Goal: Task Accomplishment & Management: Use online tool/utility

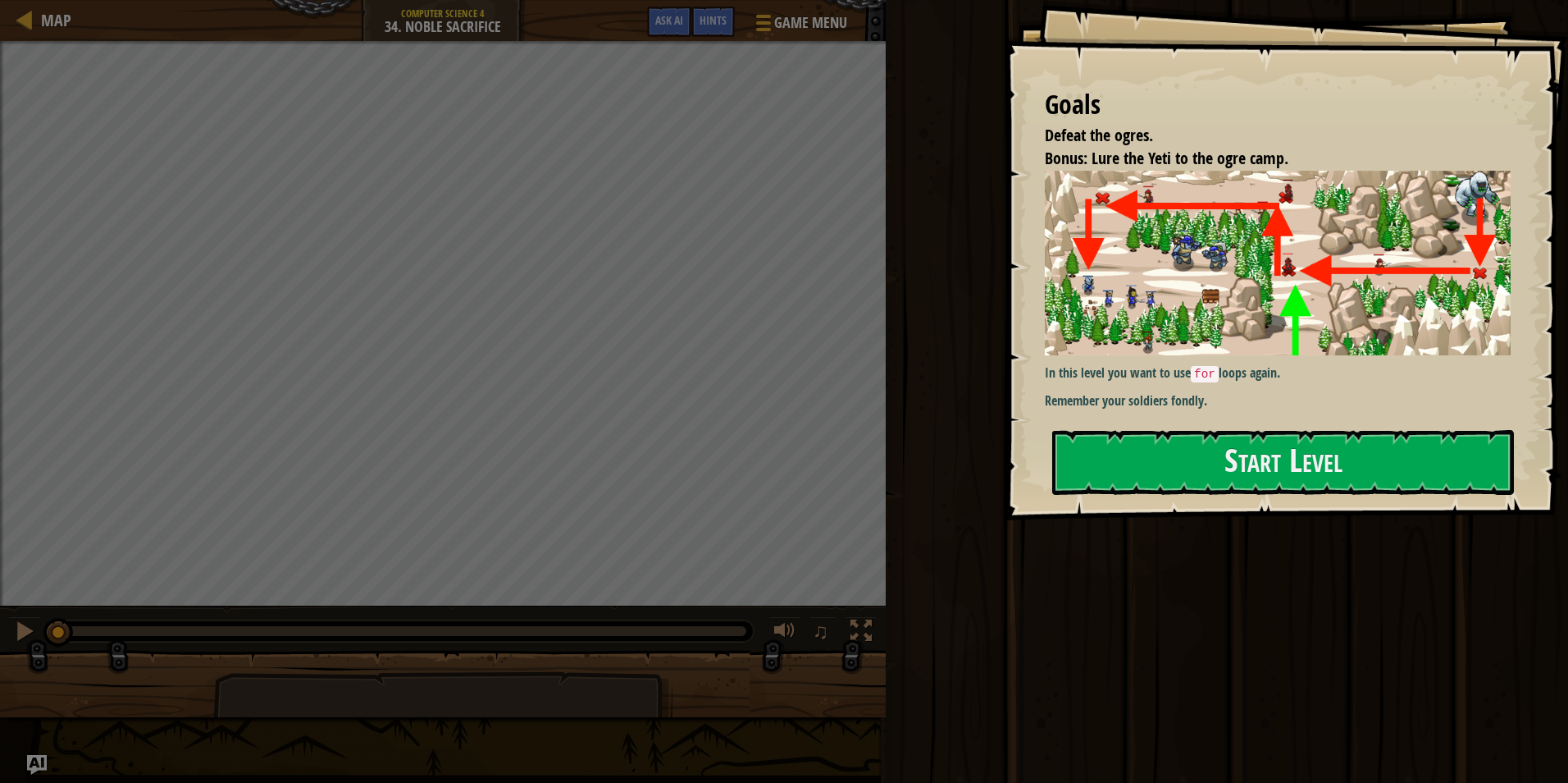
drag, startPoint x: 1122, startPoint y: 403, endPoint x: 1125, endPoint y: 430, distance: 27.2
click at [1124, 407] on div "In this level you want to use for loops again. Remember your soldiers fondly." at bounding box center [1284, 292] width 479 height 243
click at [1125, 431] on button "Start Level" at bounding box center [1283, 462] width 462 height 64
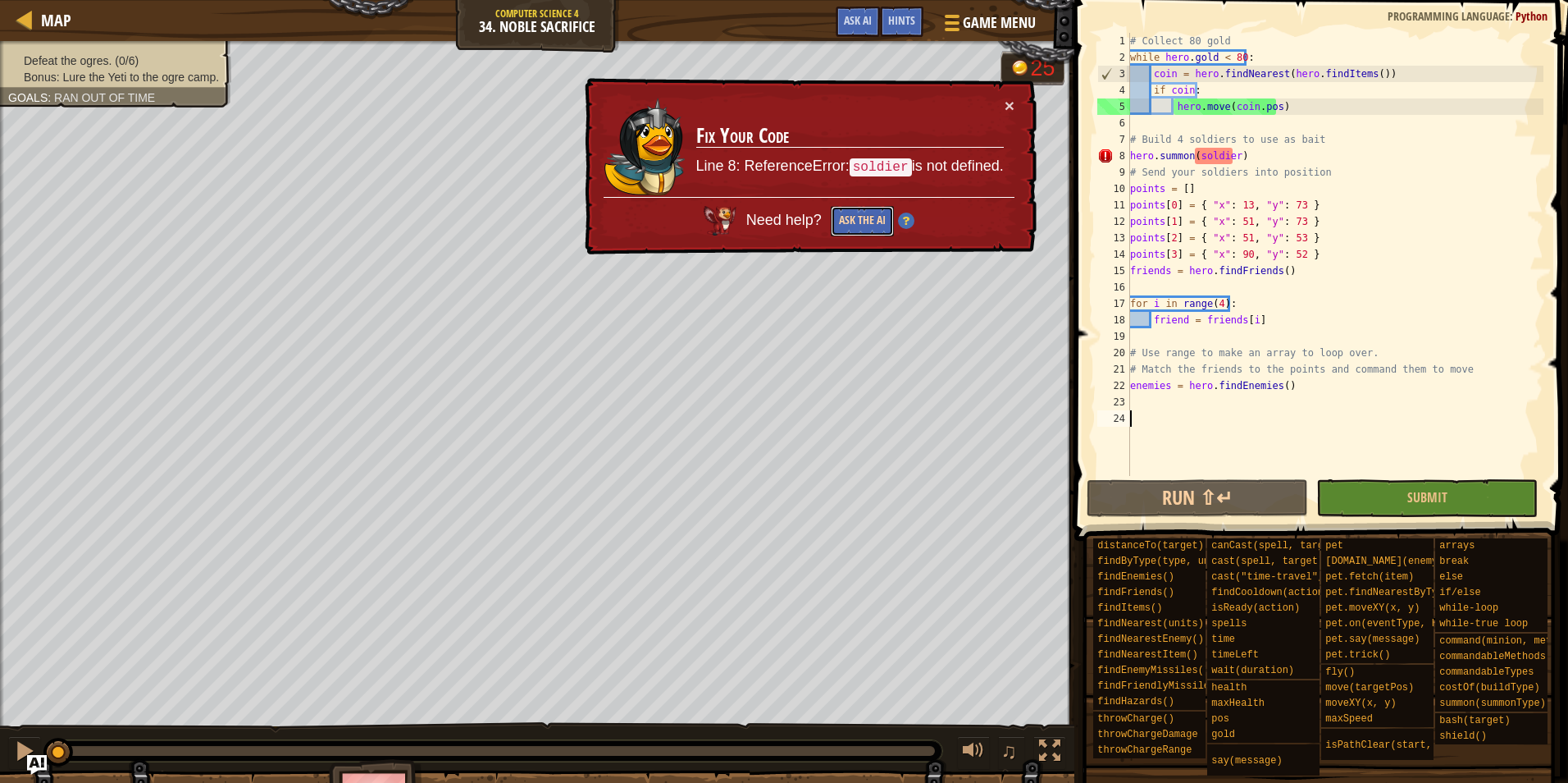
click at [851, 232] on button "Ask the AI" at bounding box center [862, 221] width 63 height 31
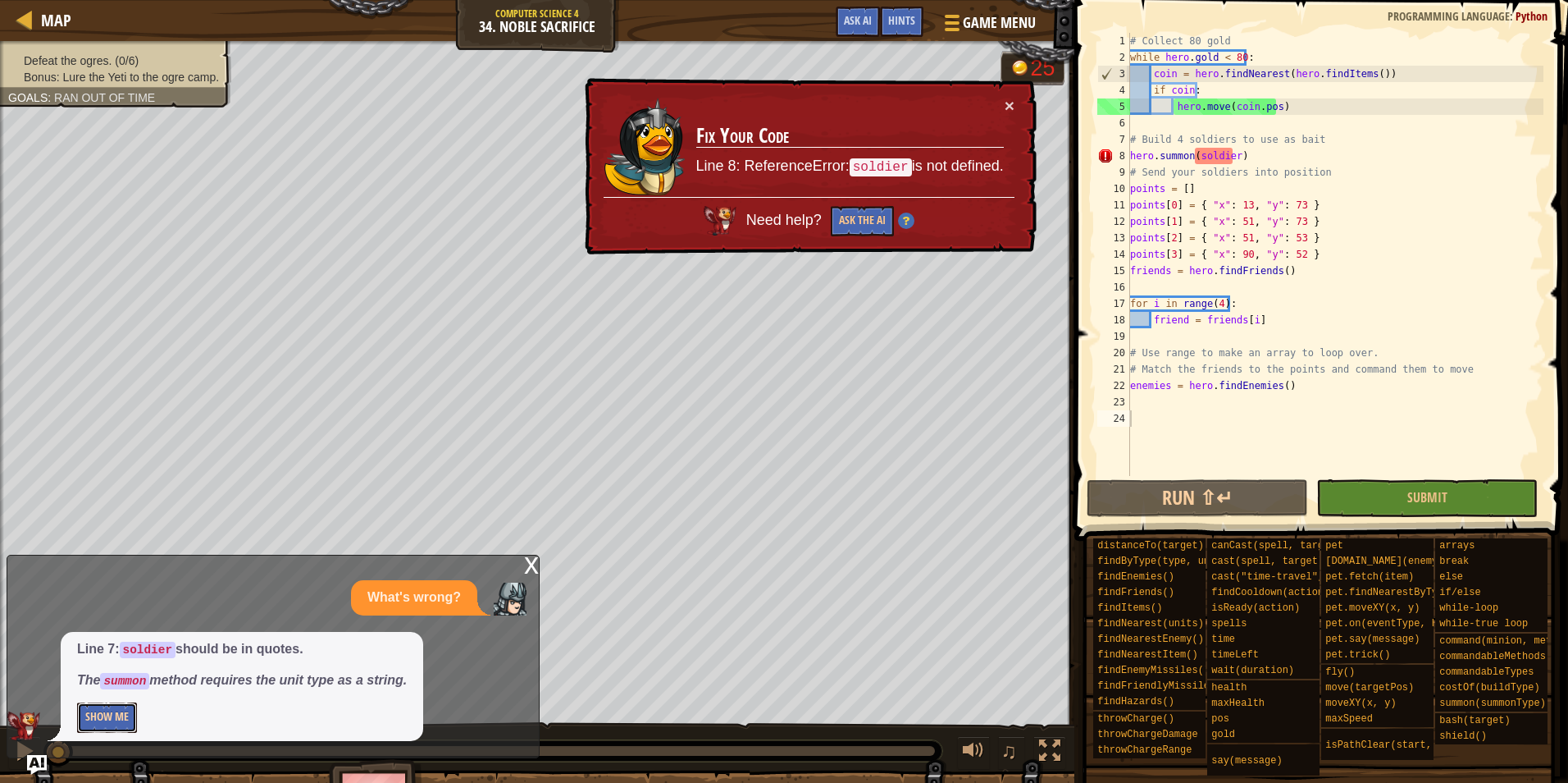
click at [126, 720] on button "Show Me" at bounding box center [107, 717] width 60 height 31
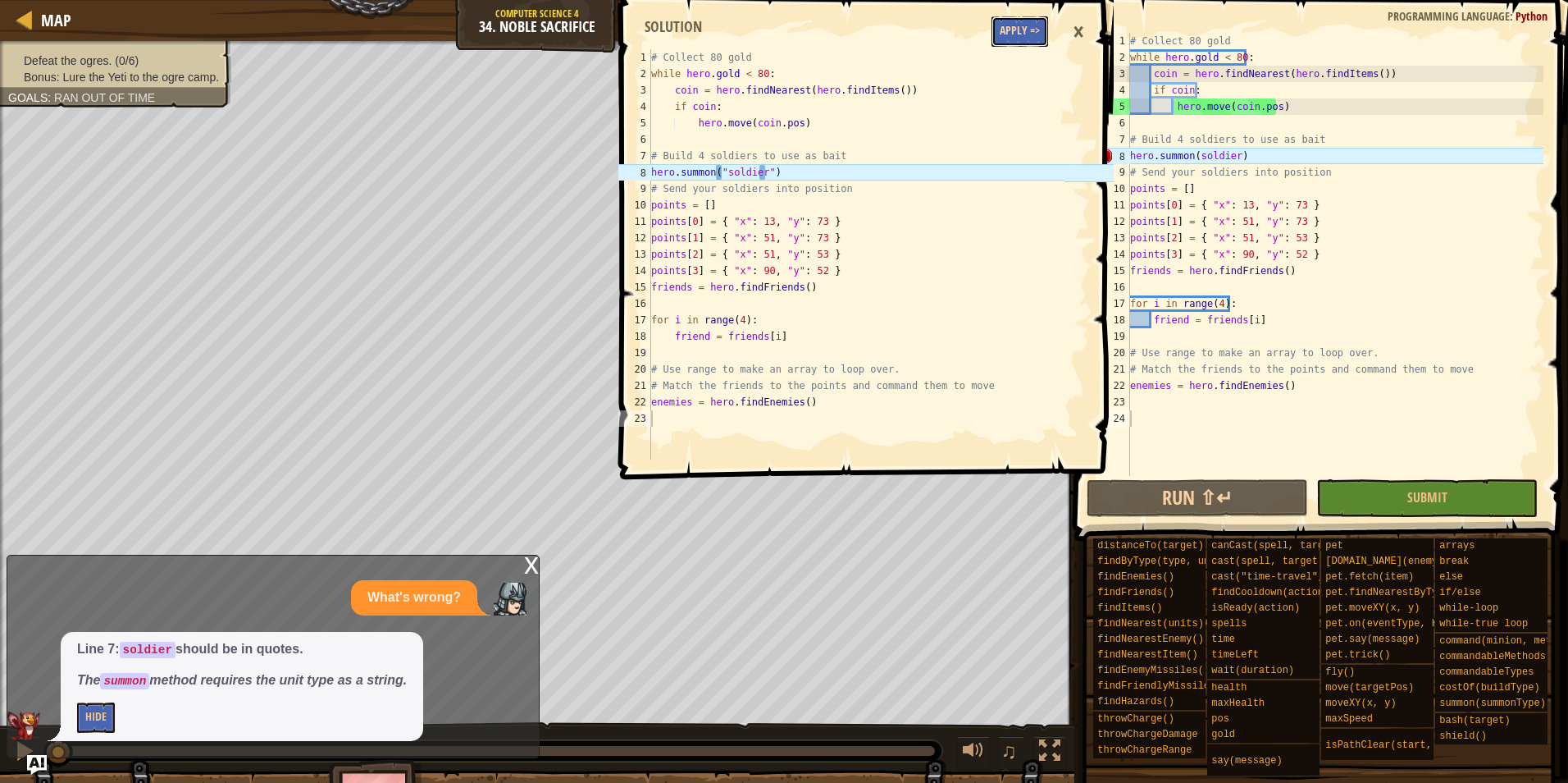
click at [1008, 34] on button "Apply =>" at bounding box center [1020, 31] width 56 height 31
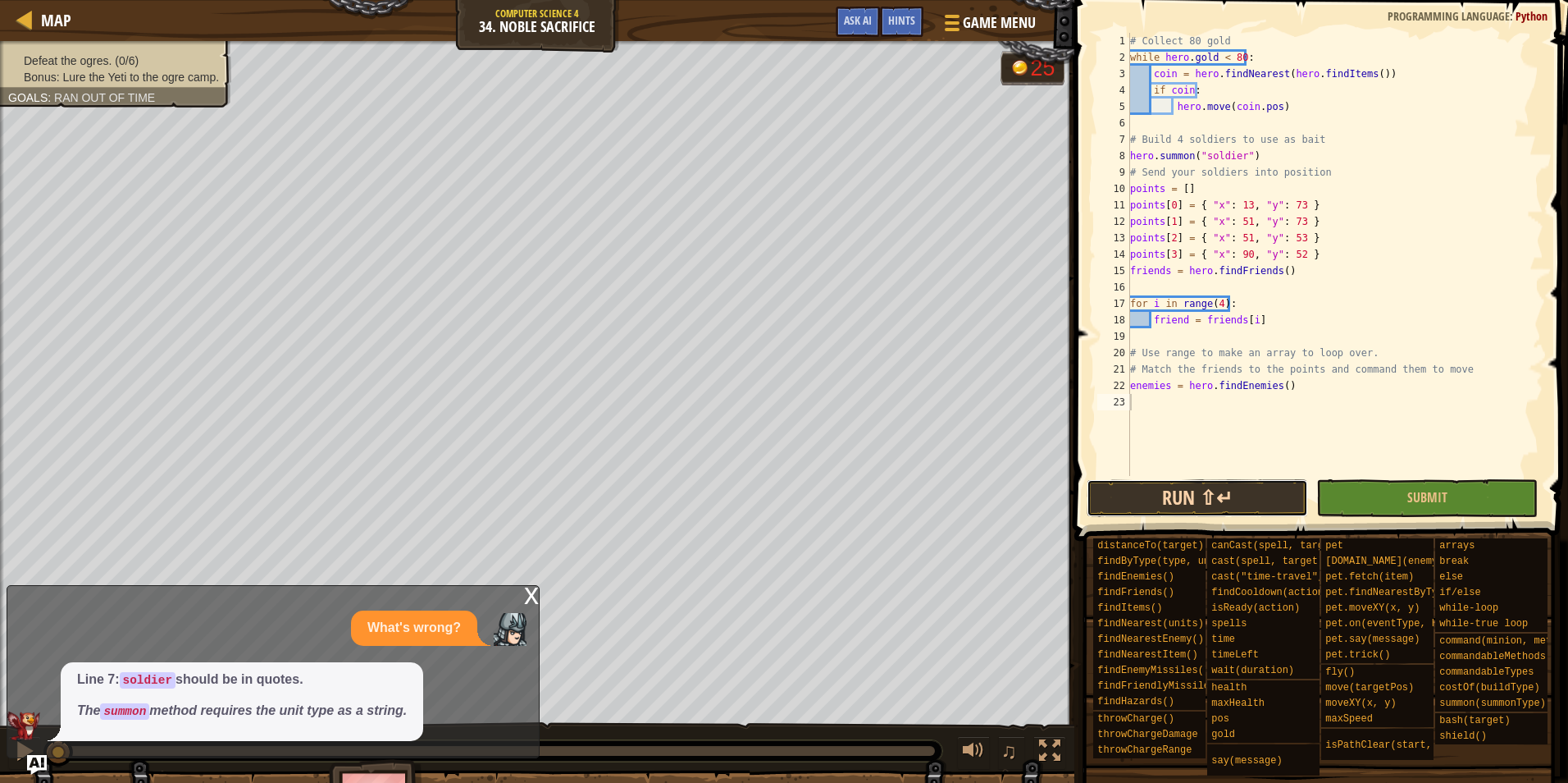
click at [1234, 492] on button "Run ⇧↵" at bounding box center [1198, 499] width 222 height 38
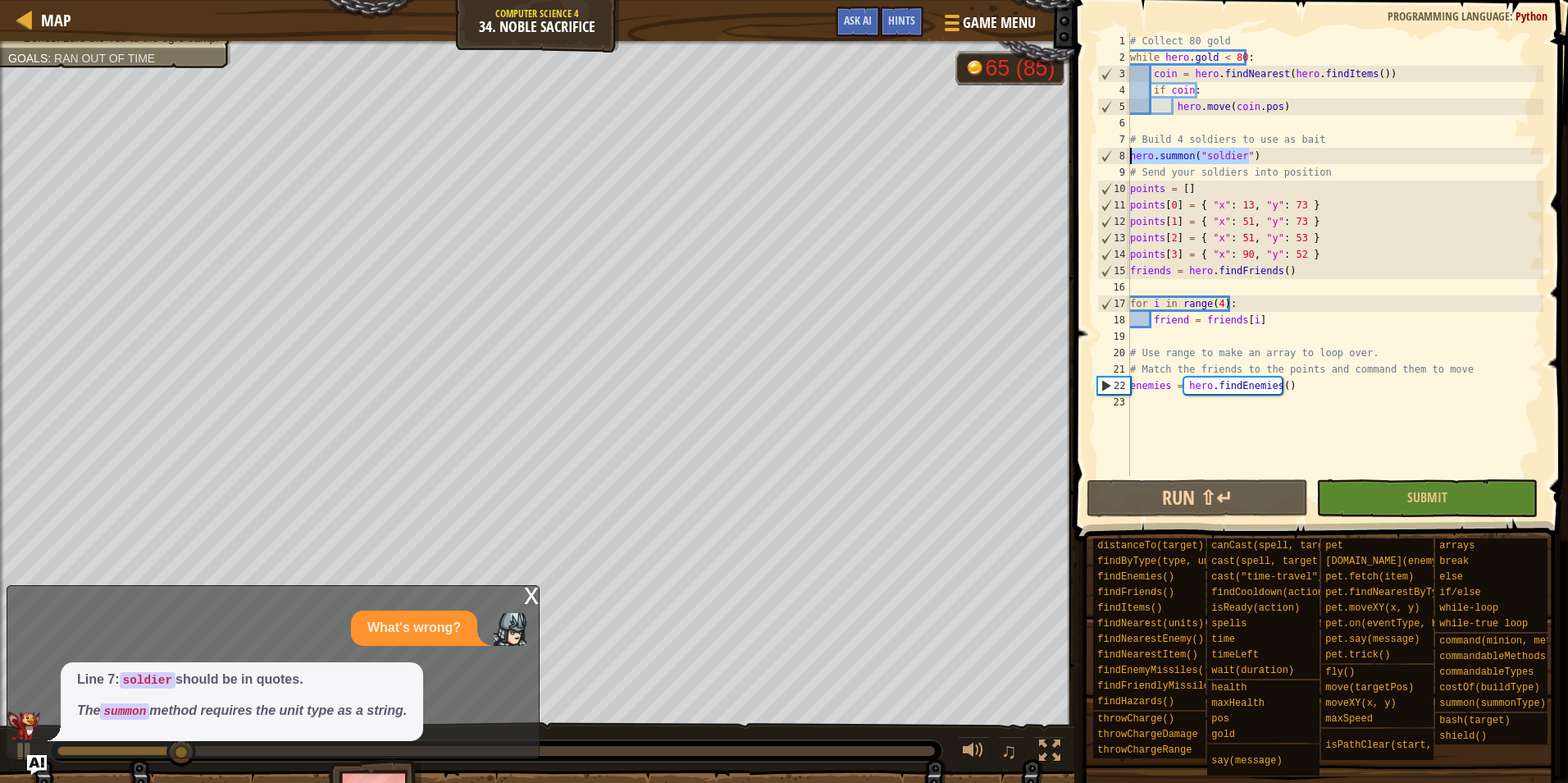
drag, startPoint x: 1256, startPoint y: 149, endPoint x: 1118, endPoint y: 163, distance: 138.7
click at [1118, 163] on div "1 2 3 4 5 6 7 8 9 10 11 12 13 14 15 16 17 18 19 20 21 22 23 # Collect 80 gold w…" at bounding box center [1319, 255] width 450 height 443
type textarea "hero.[PERSON_NAME]("soldier")"
click at [1258, 154] on div "# Collect 80 gold while hero . gold < 80 : coin = hero . findNearest ( hero . f…" at bounding box center [1336, 255] width 417 height 443
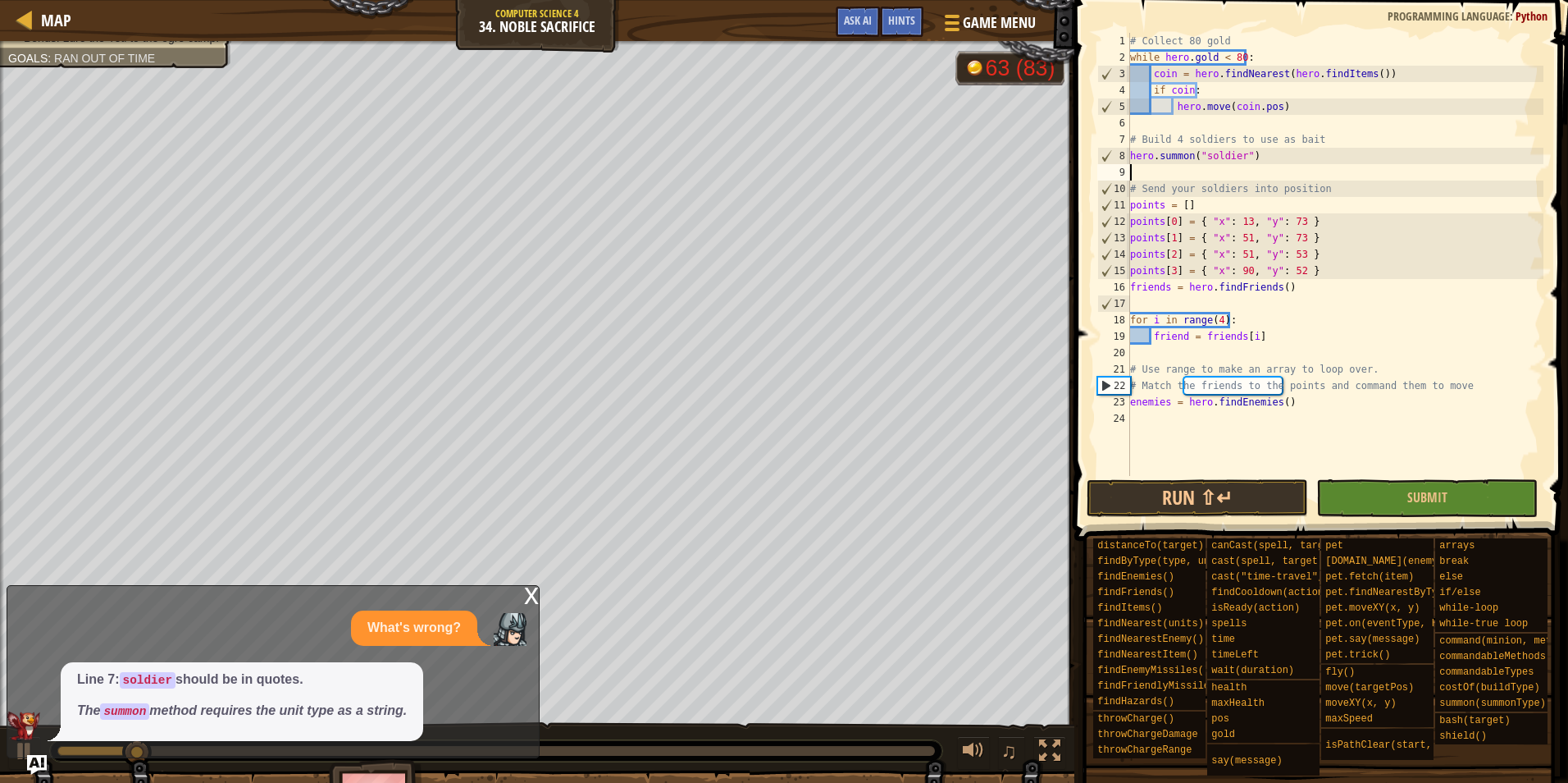
paste textarea "hero.[PERSON_NAME]("soldier")"
type textarea "hero.[PERSON_NAME]("soldier")"
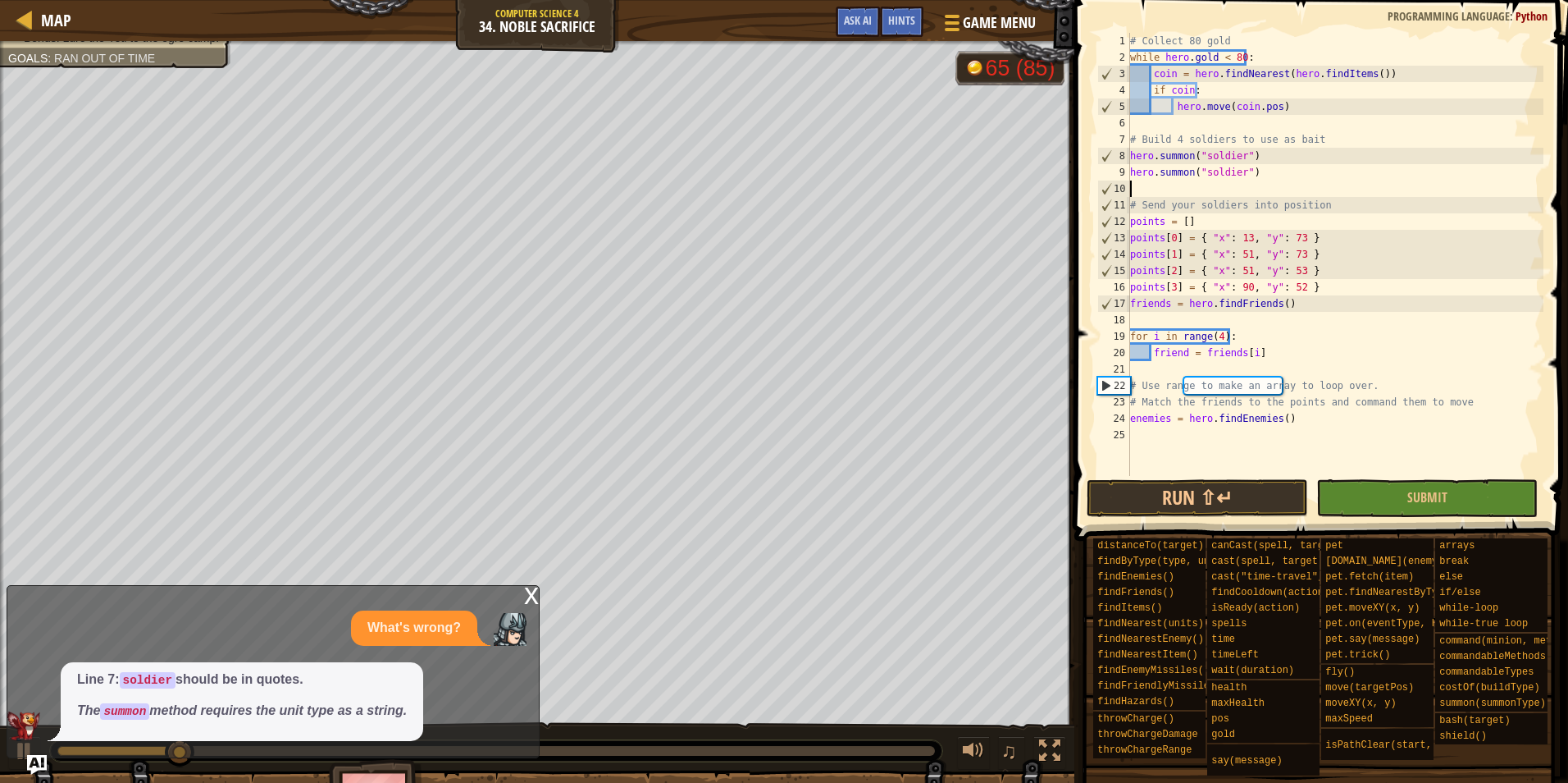
paste textarea "hero.[PERSON_NAME]("soldier")"
type textarea "hero.[PERSON_NAME]("soldier")"
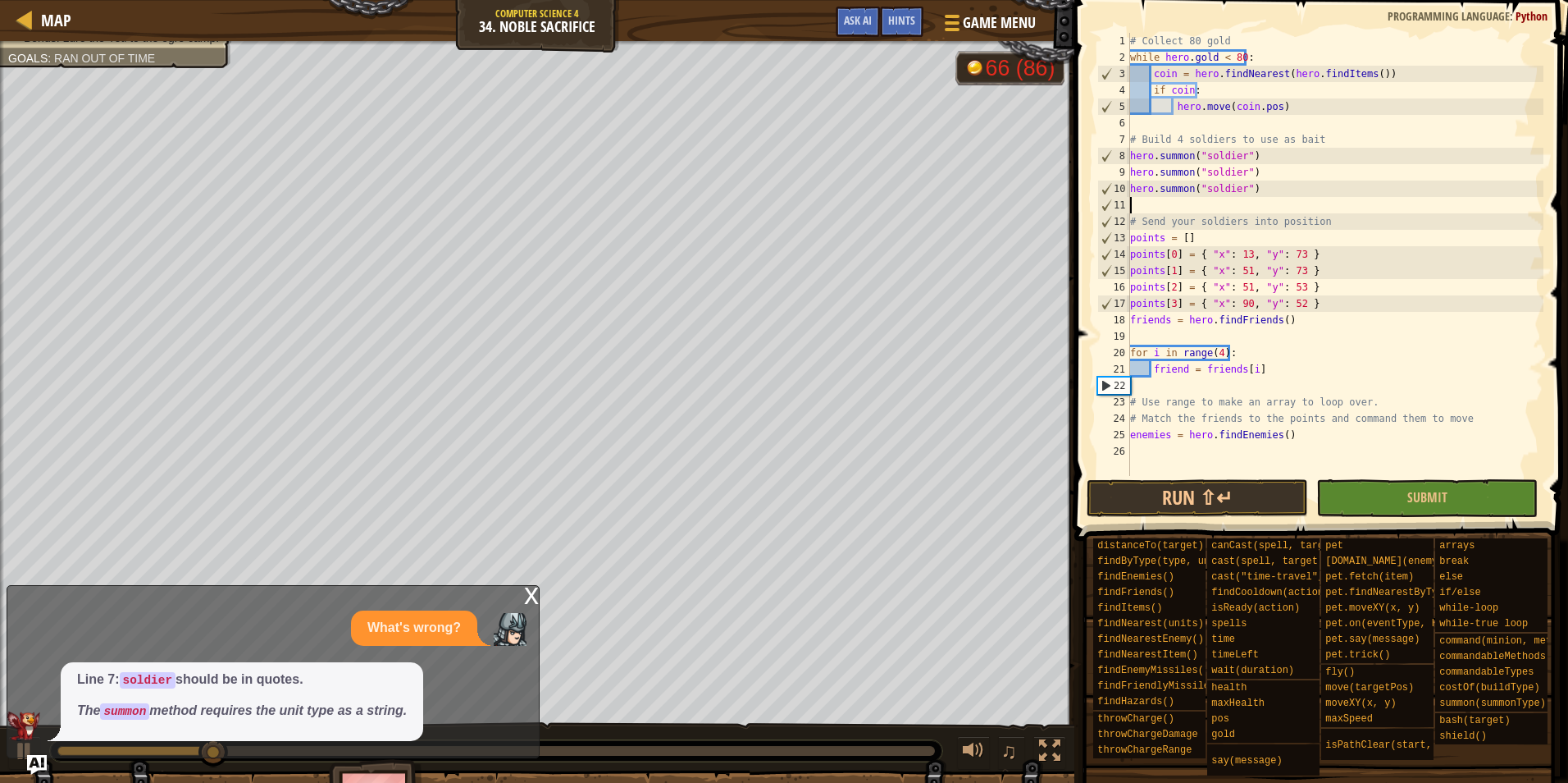
paste textarea "hero.[PERSON_NAME]("soldier")"
click at [1135, 496] on button "Run ⇧↵" at bounding box center [1198, 499] width 222 height 38
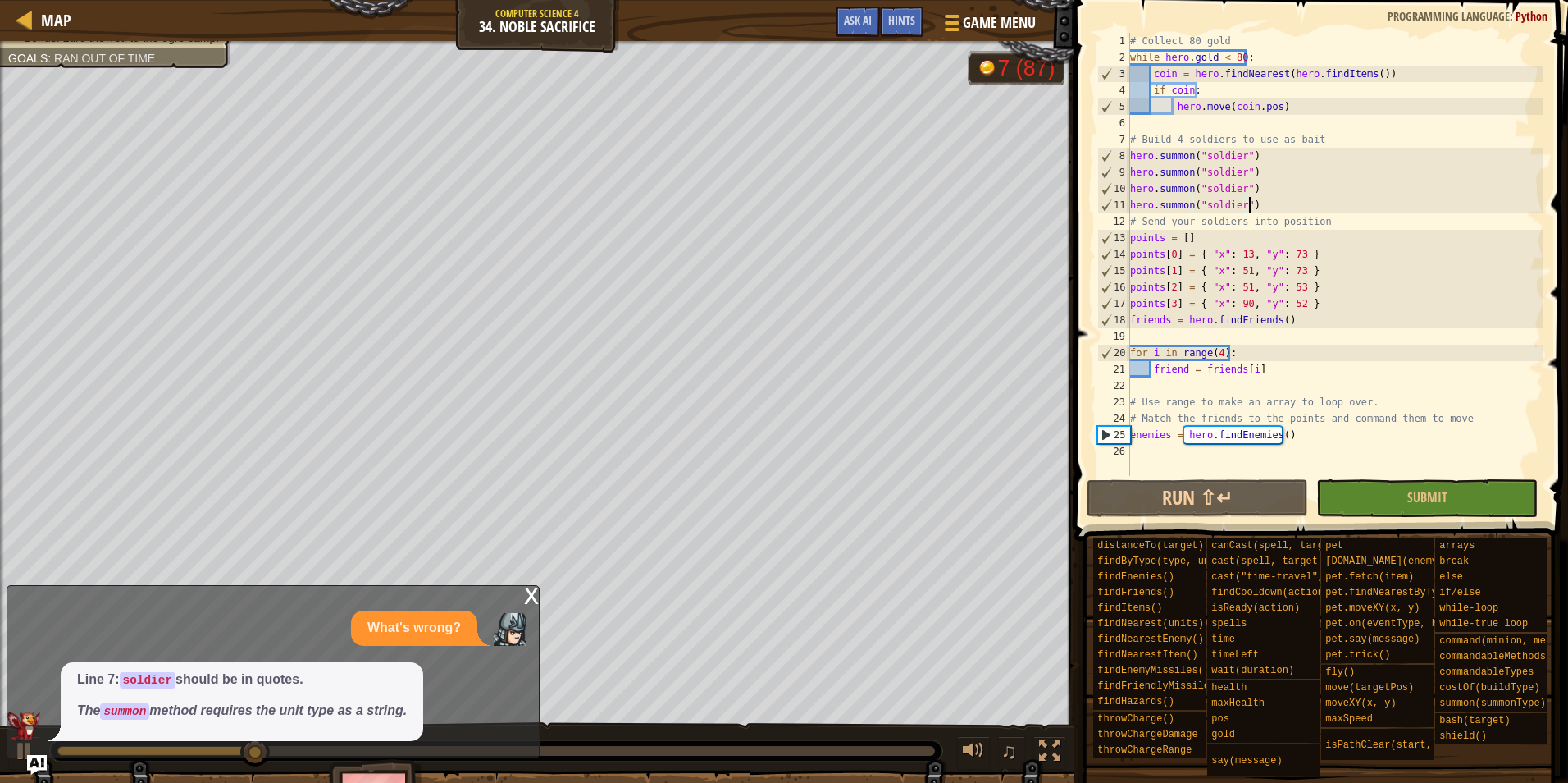
click at [522, 594] on div "x What's wrong? Line 7: soldier should be in quotes. The summon method requires…" at bounding box center [273, 671] width 533 height 173
click at [527, 594] on div "x" at bounding box center [531, 594] width 15 height 17
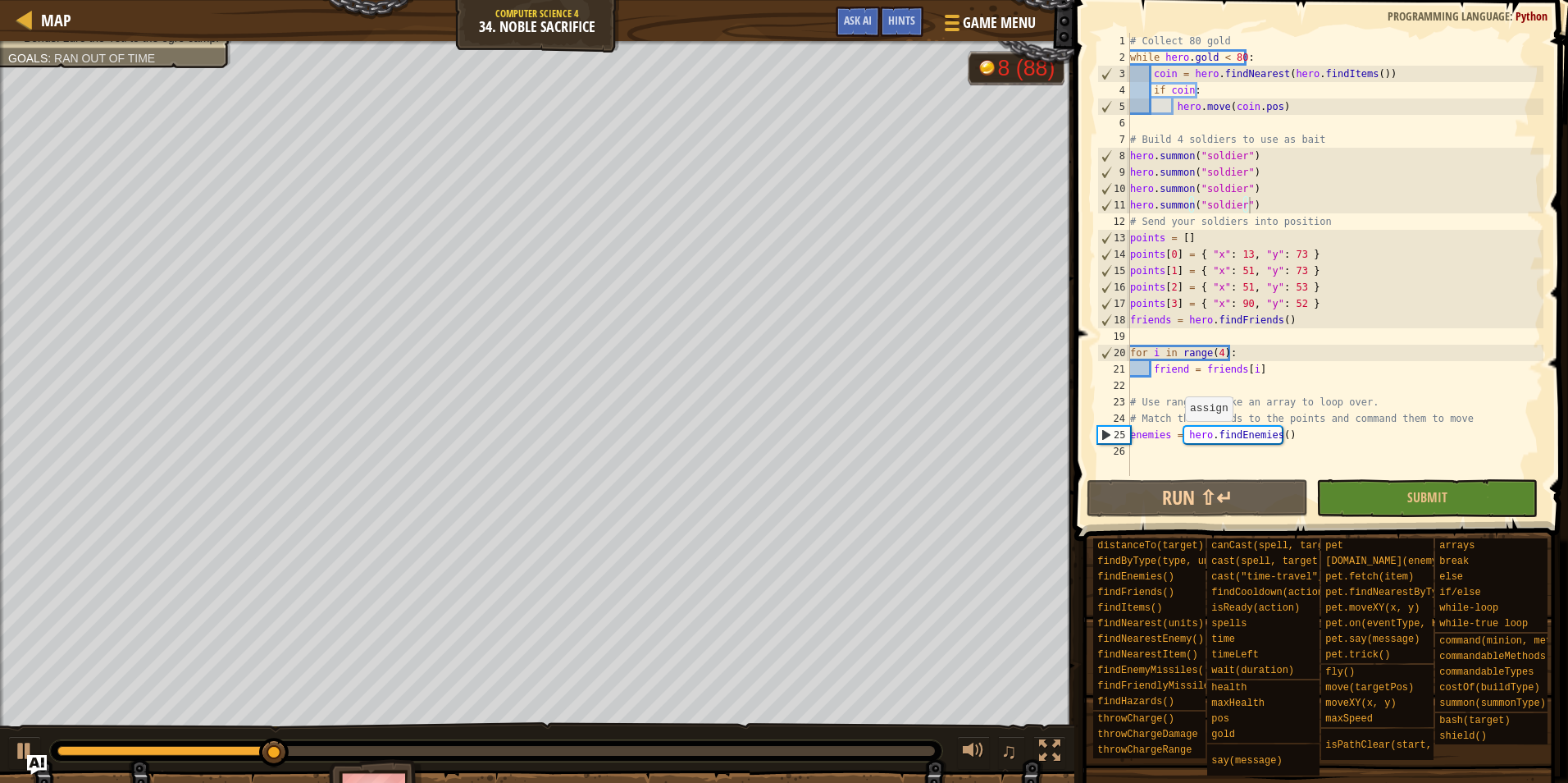
click at [1177, 437] on div "# Collect 80 gold while hero . gold < 80 : coin = hero . findNearest ( hero . f…" at bounding box center [1336, 271] width 417 height 476
click at [1174, 375] on div "# Collect 80 gold while hero . gold < 80 : coin = hero . findNearest ( hero . f…" at bounding box center [1336, 271] width 417 height 476
type textarea "friend = friends[i]"
click at [1265, 379] on div "# Collect 80 gold while hero . gold < 80 : coin = hero . findNearest ( hero . f…" at bounding box center [1336, 271] width 417 height 476
click at [849, 17] on span "Ask AI" at bounding box center [858, 20] width 28 height 16
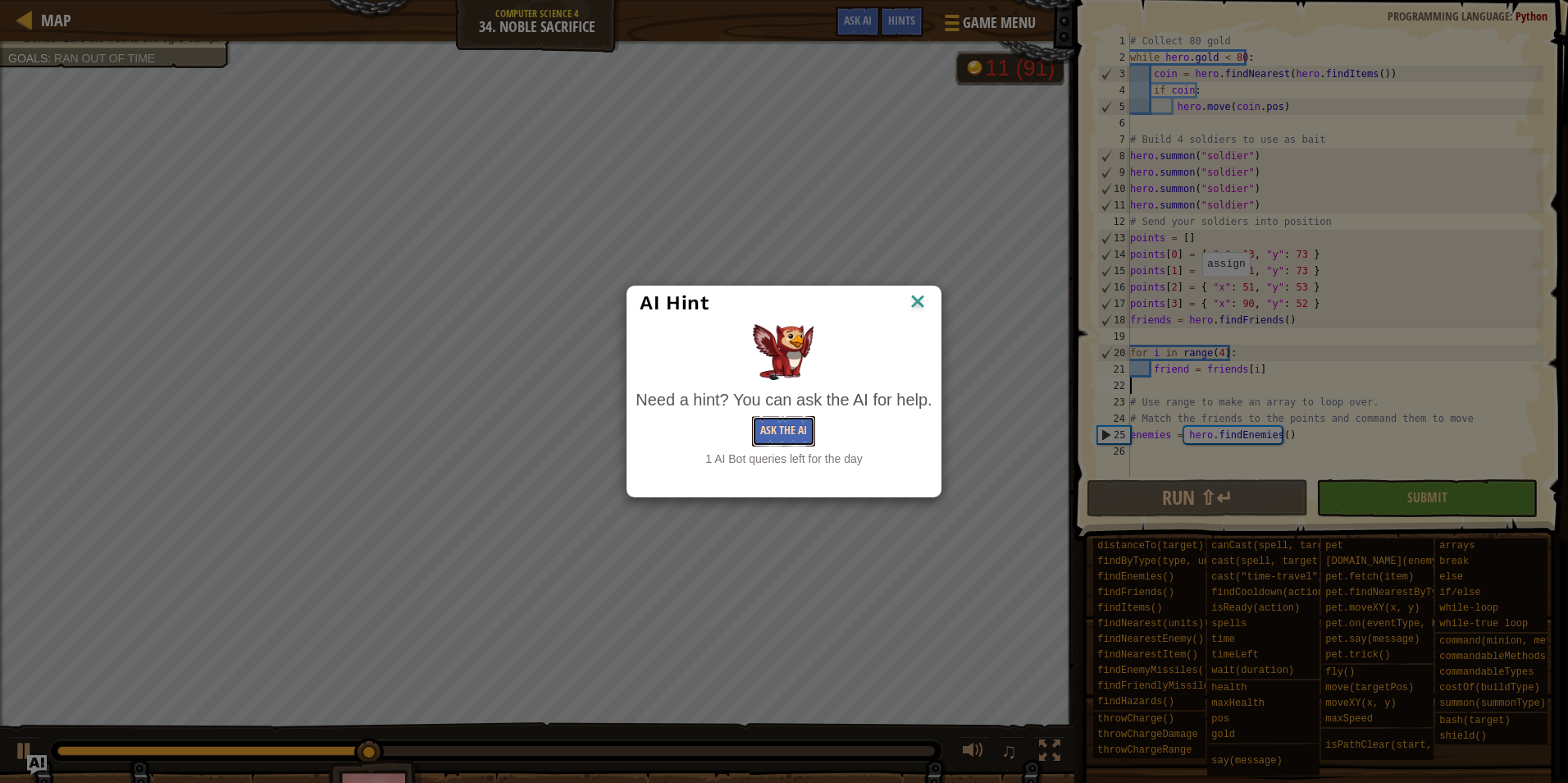
click at [797, 421] on button "Ask the AI" at bounding box center [784, 431] width 63 height 31
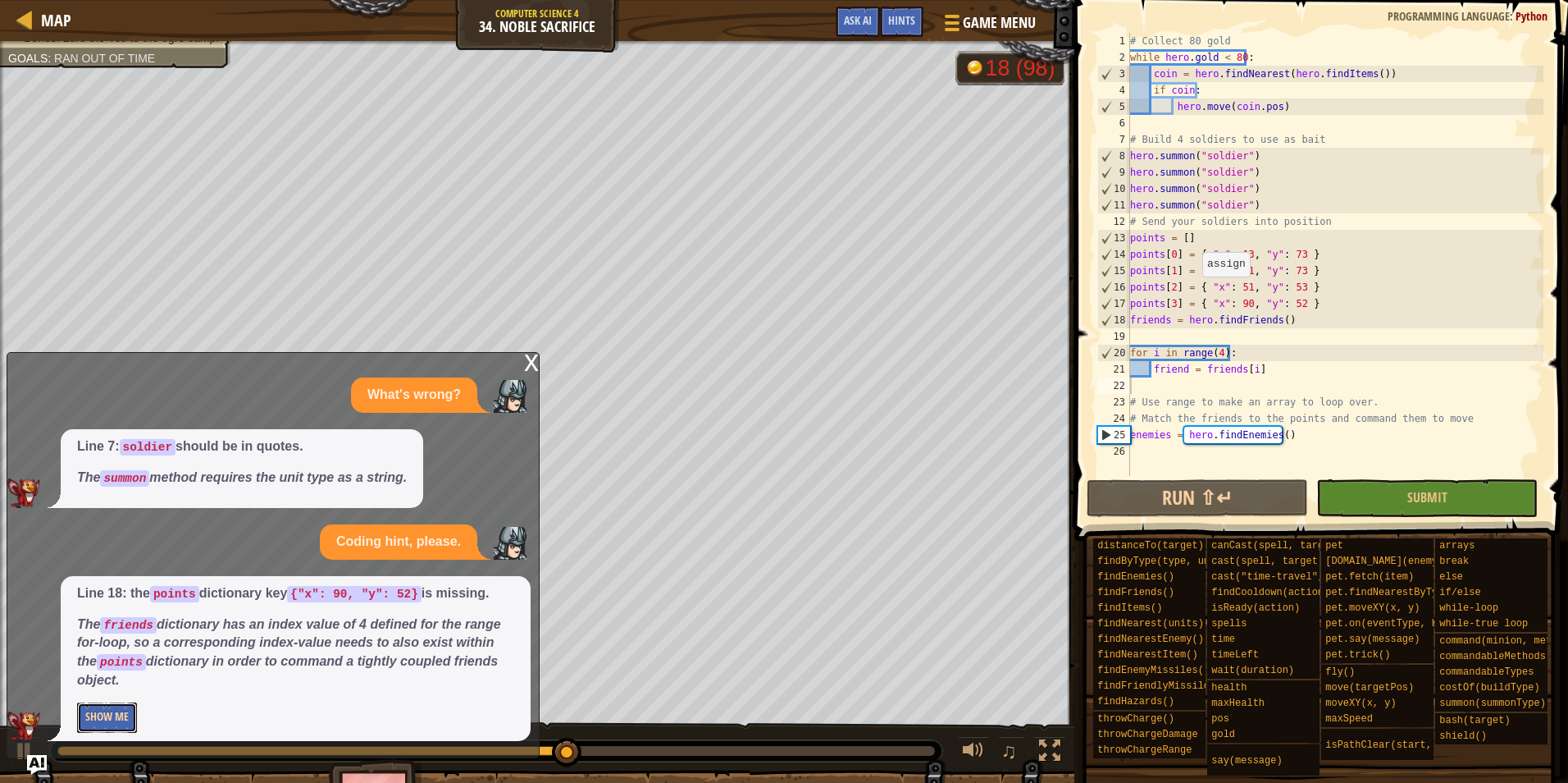
click at [110, 717] on button "Show Me" at bounding box center [107, 717] width 60 height 31
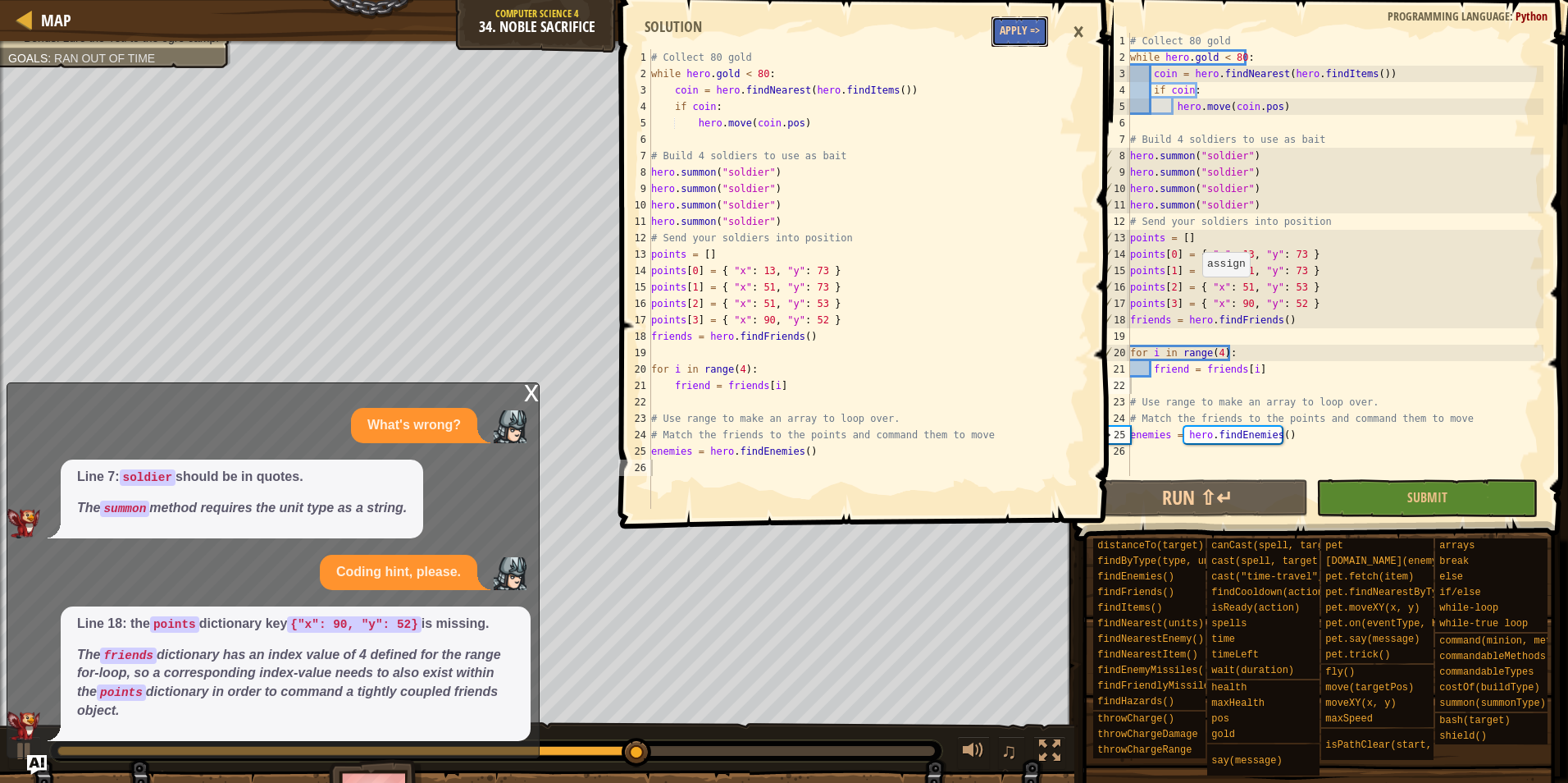
click at [1040, 35] on button "Apply =>" at bounding box center [1020, 31] width 56 height 31
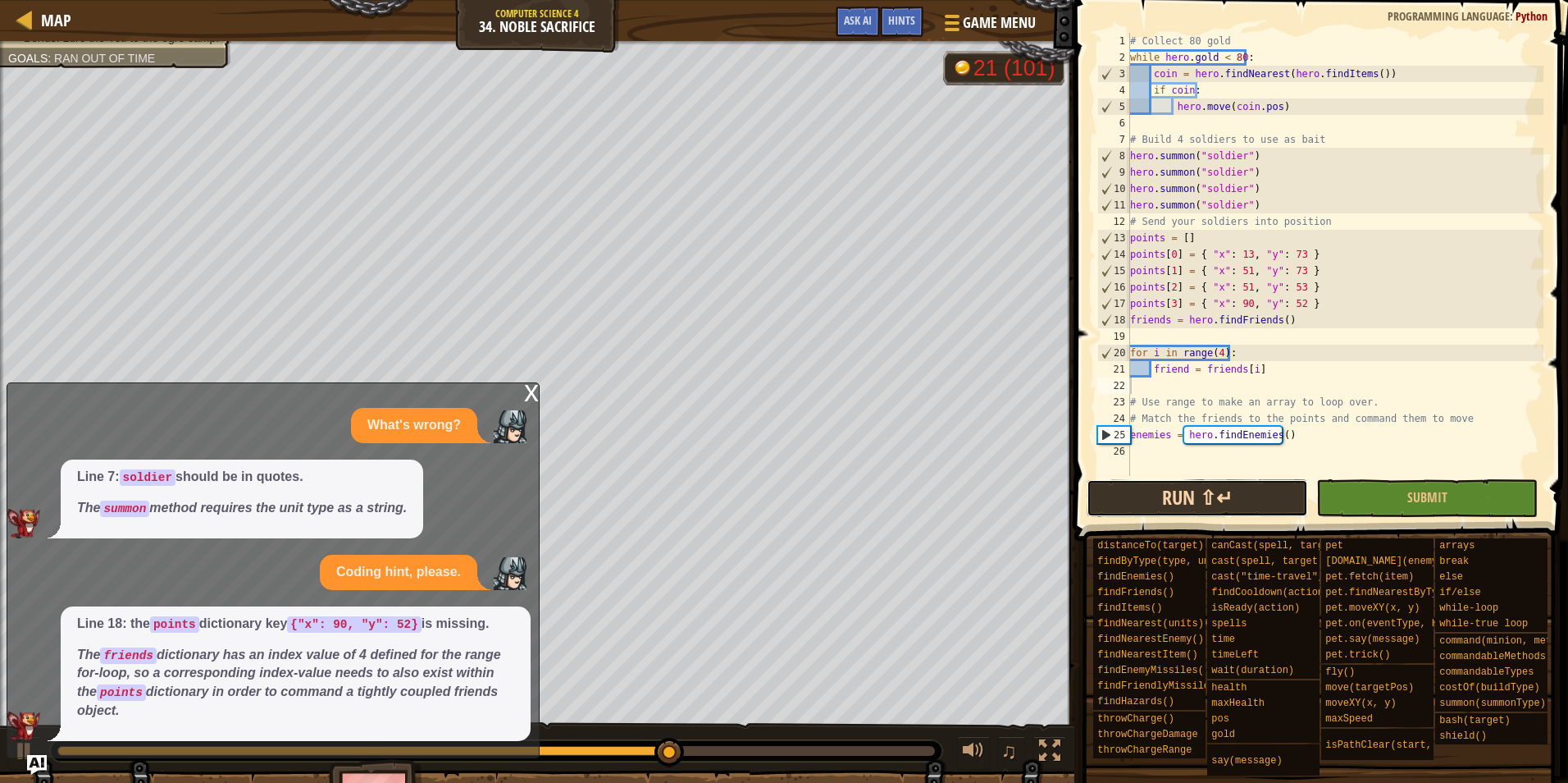
click at [1237, 489] on button "Run ⇧↵" at bounding box center [1198, 499] width 222 height 38
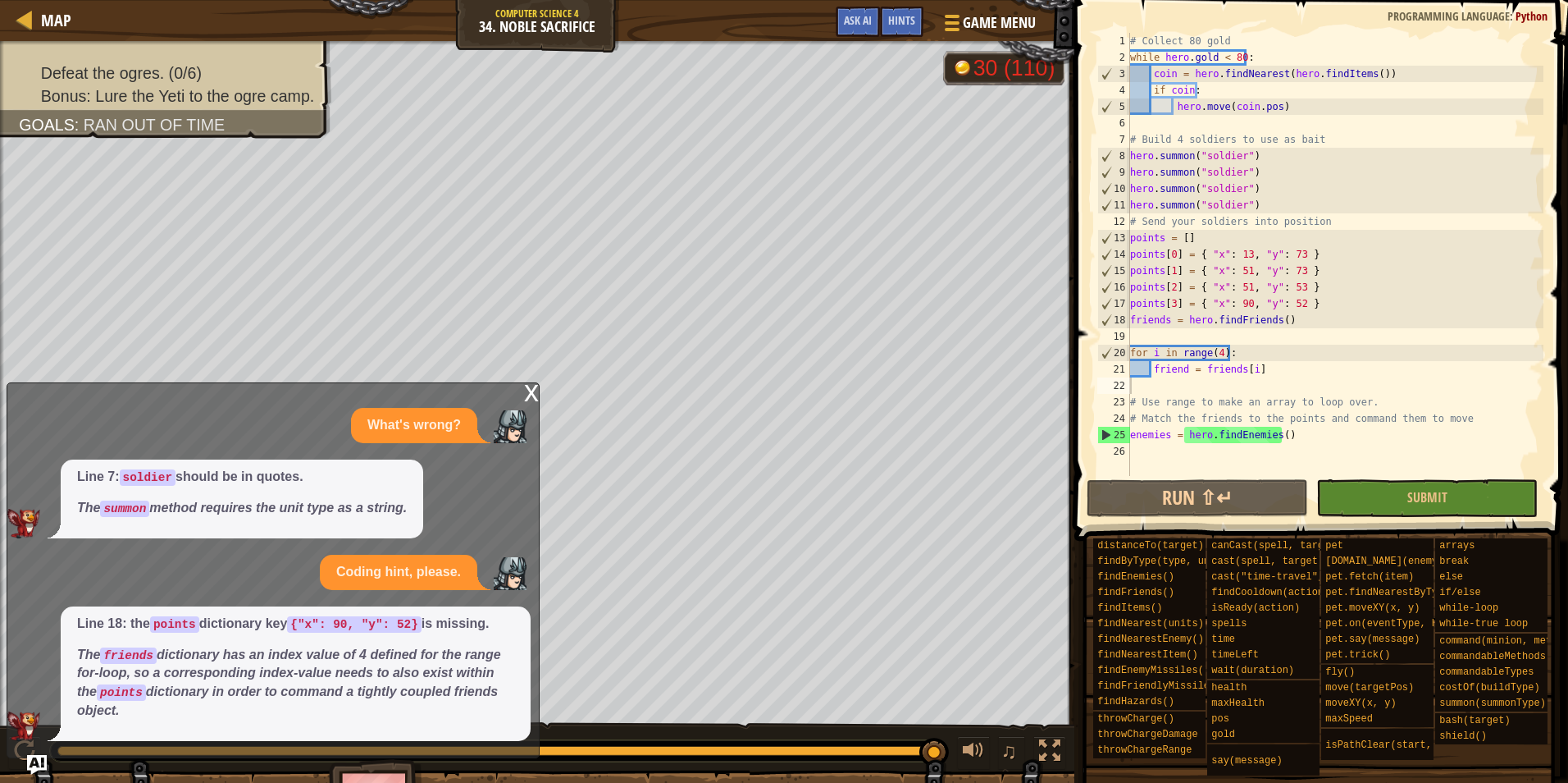
click at [532, 399] on div "x" at bounding box center [531, 391] width 15 height 17
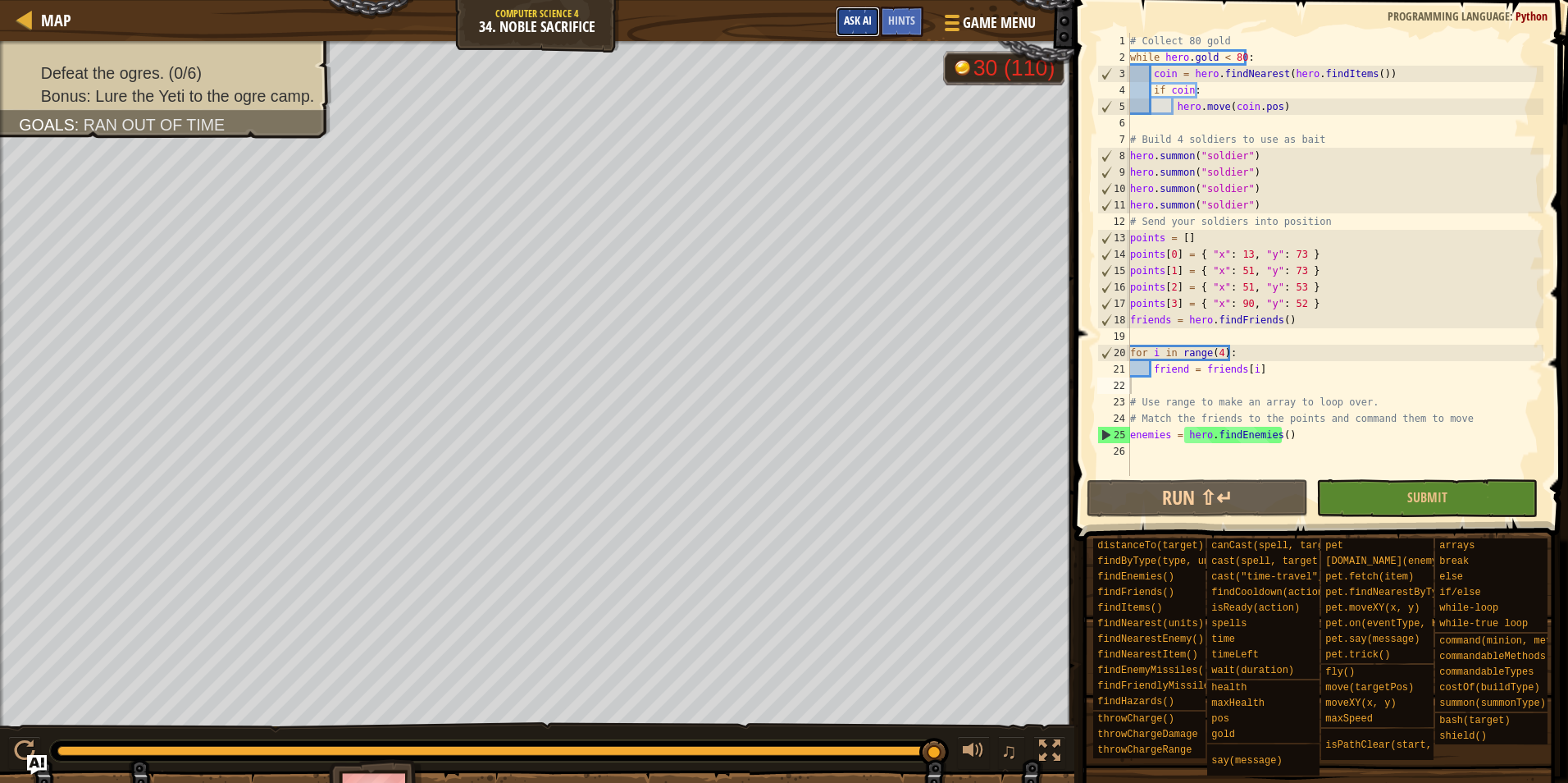
click at [851, 31] on button "Ask AI" at bounding box center [858, 21] width 45 height 31
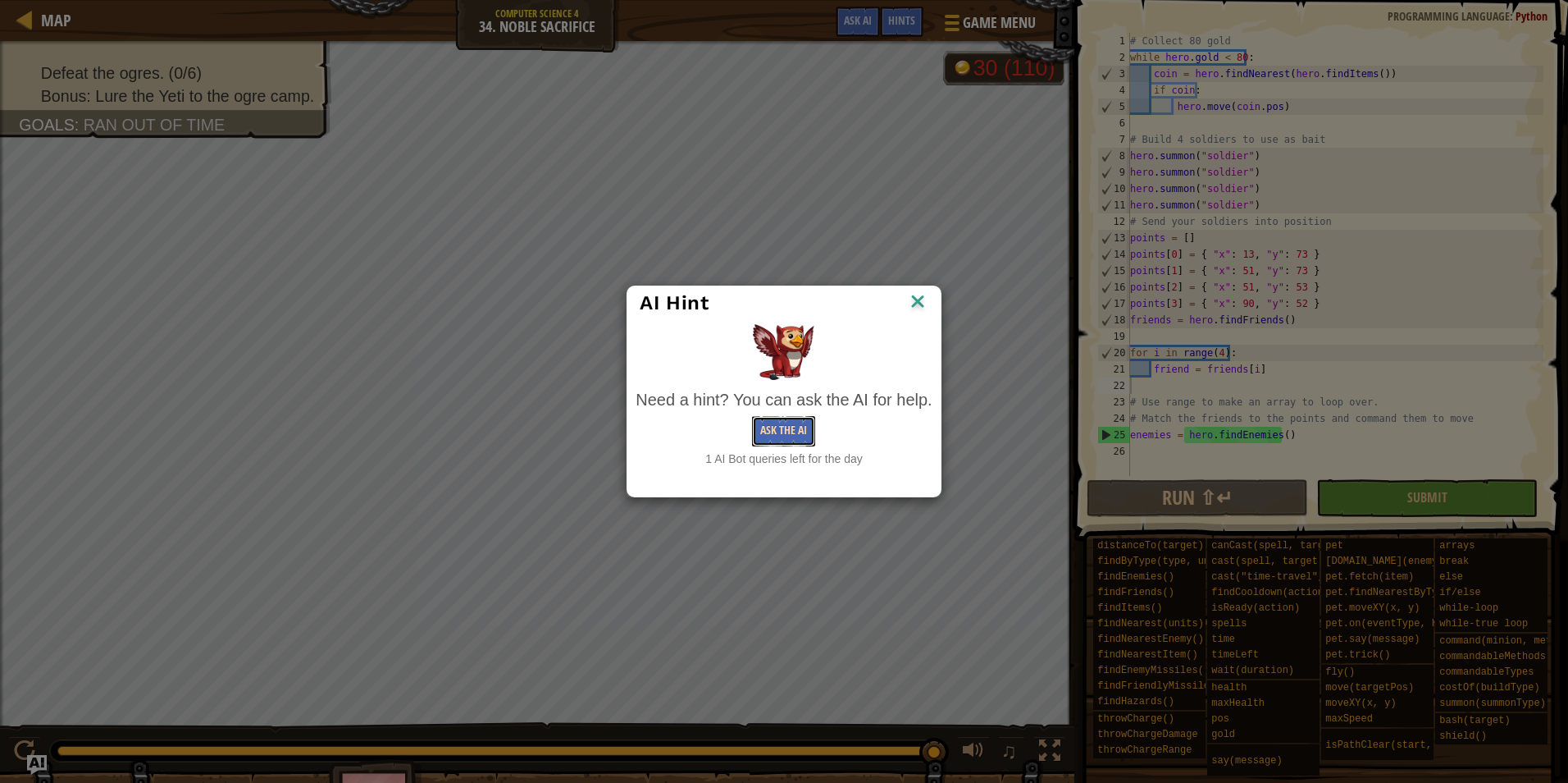
click at [799, 427] on button "Ask the AI" at bounding box center [784, 431] width 63 height 31
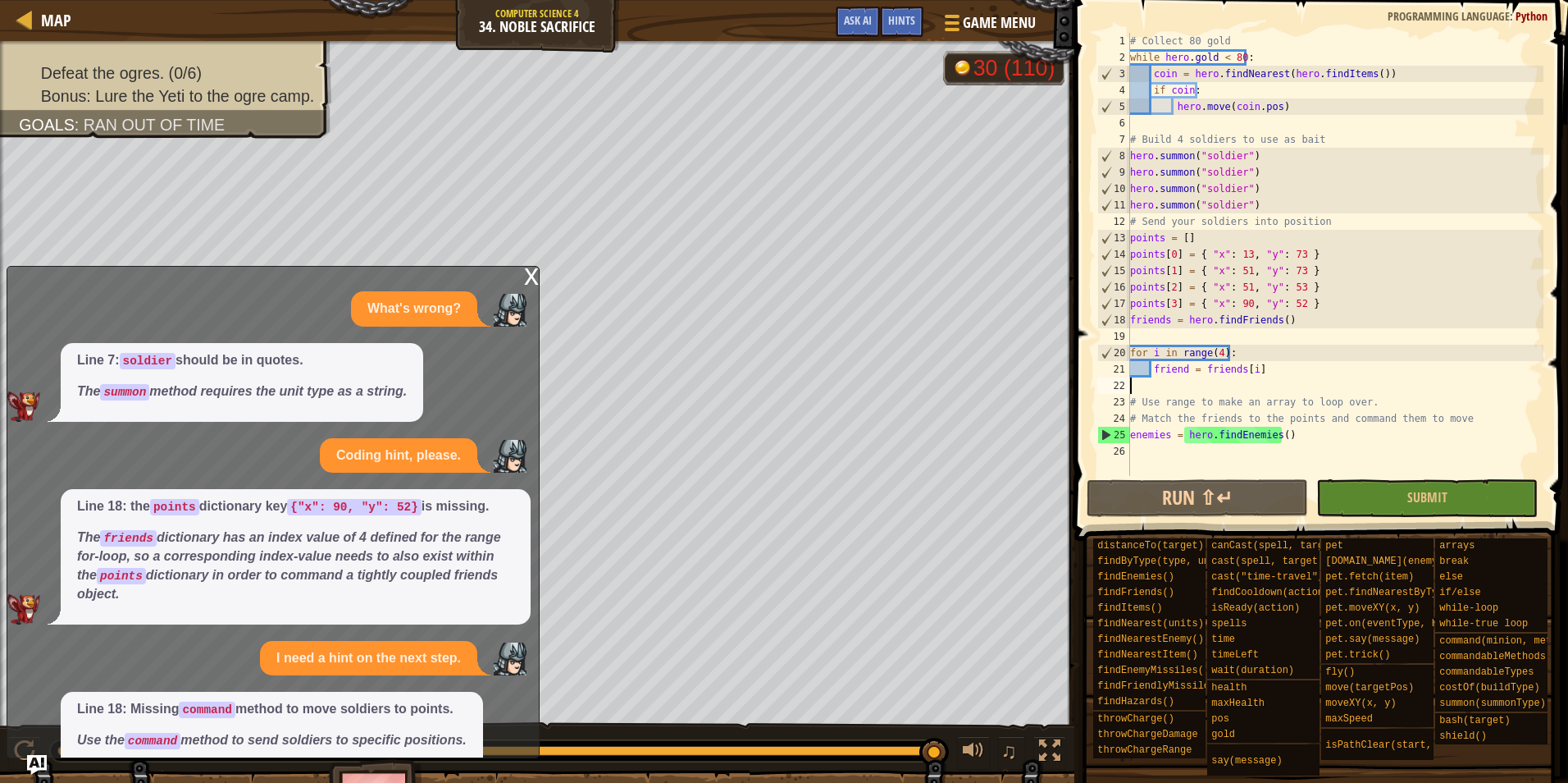
scroll to position [60, 0]
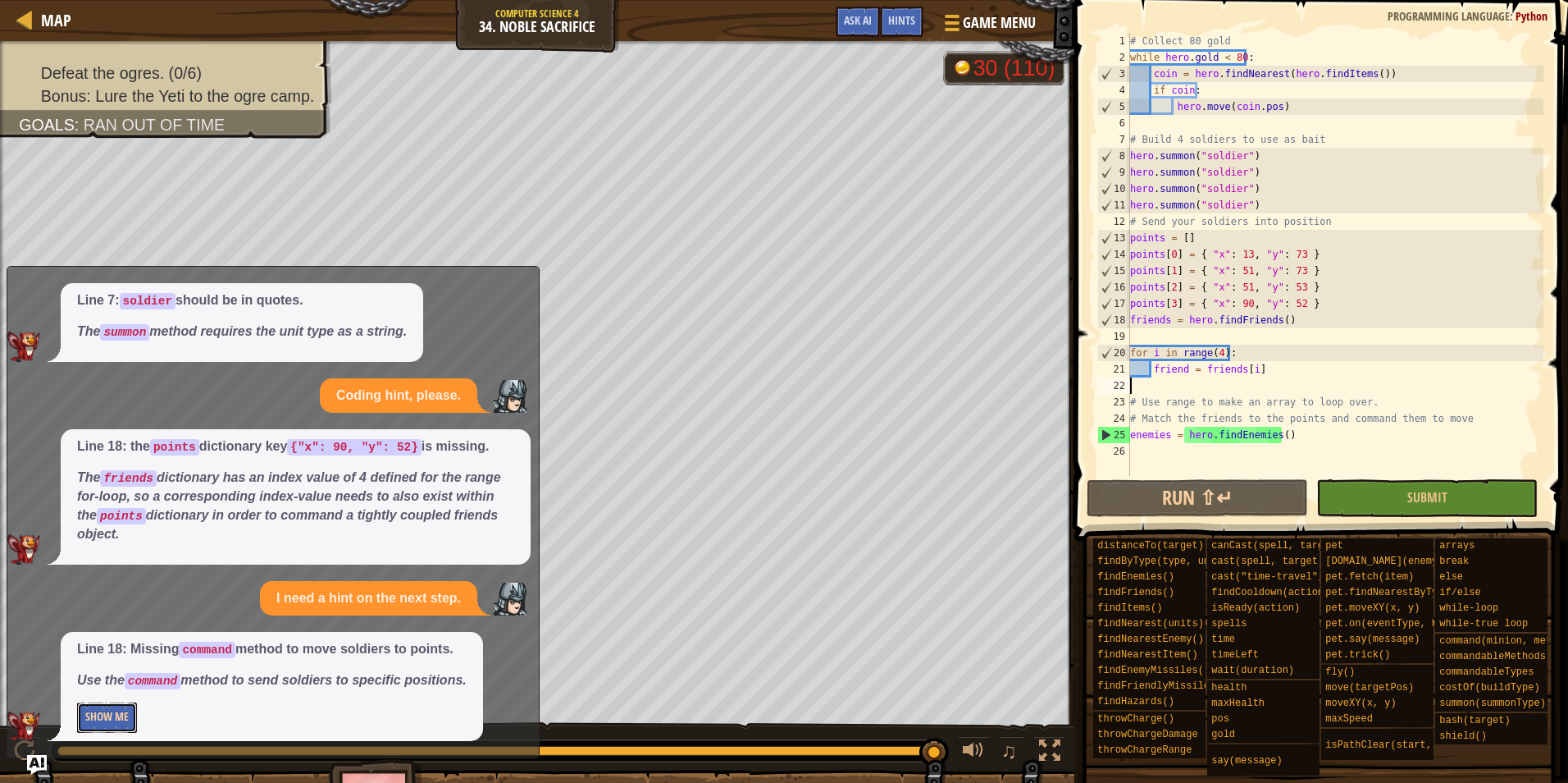
click at [100, 714] on button "Show Me" at bounding box center [107, 717] width 60 height 31
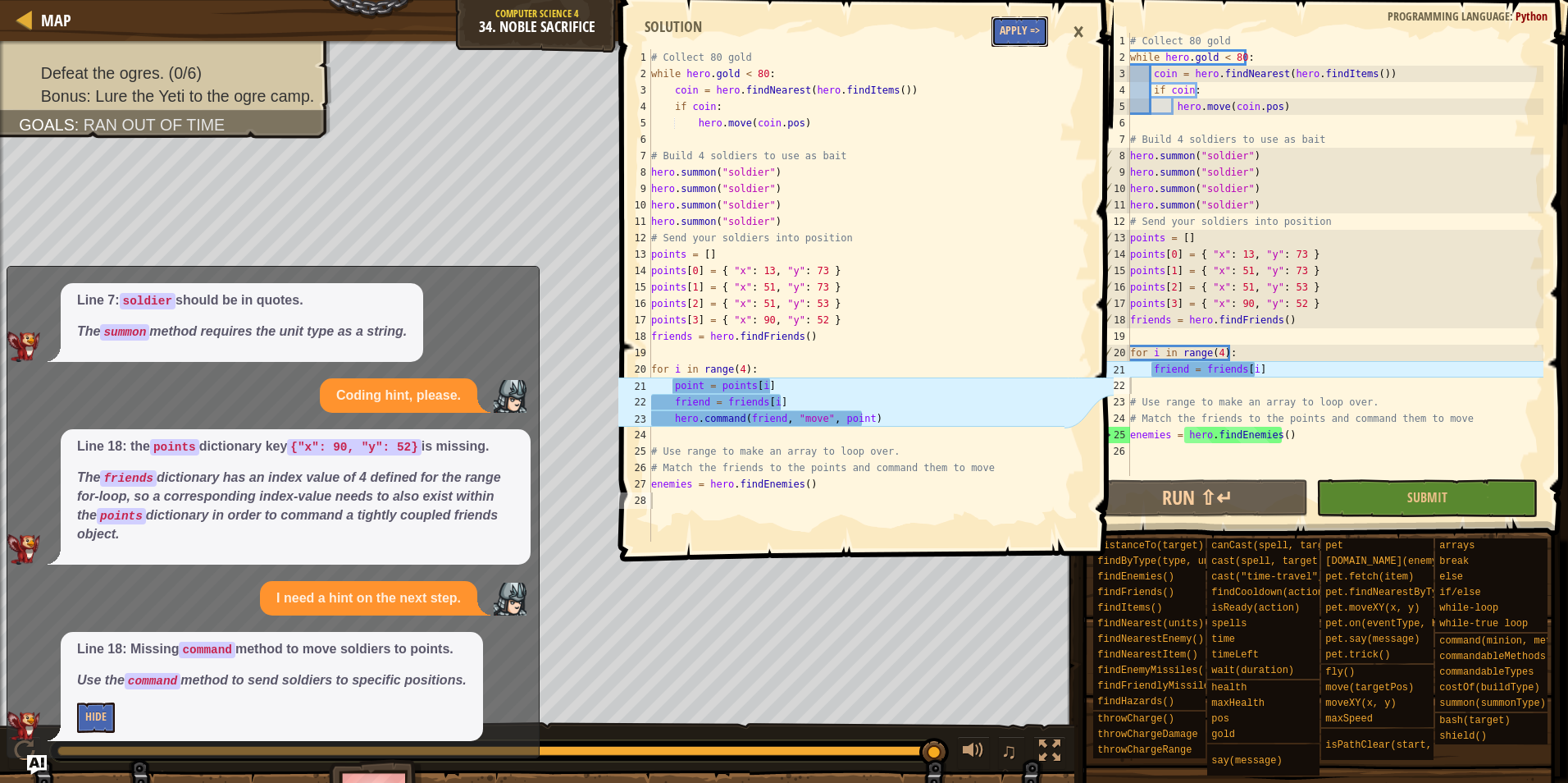
click at [1033, 36] on button "Apply =>" at bounding box center [1020, 31] width 56 height 31
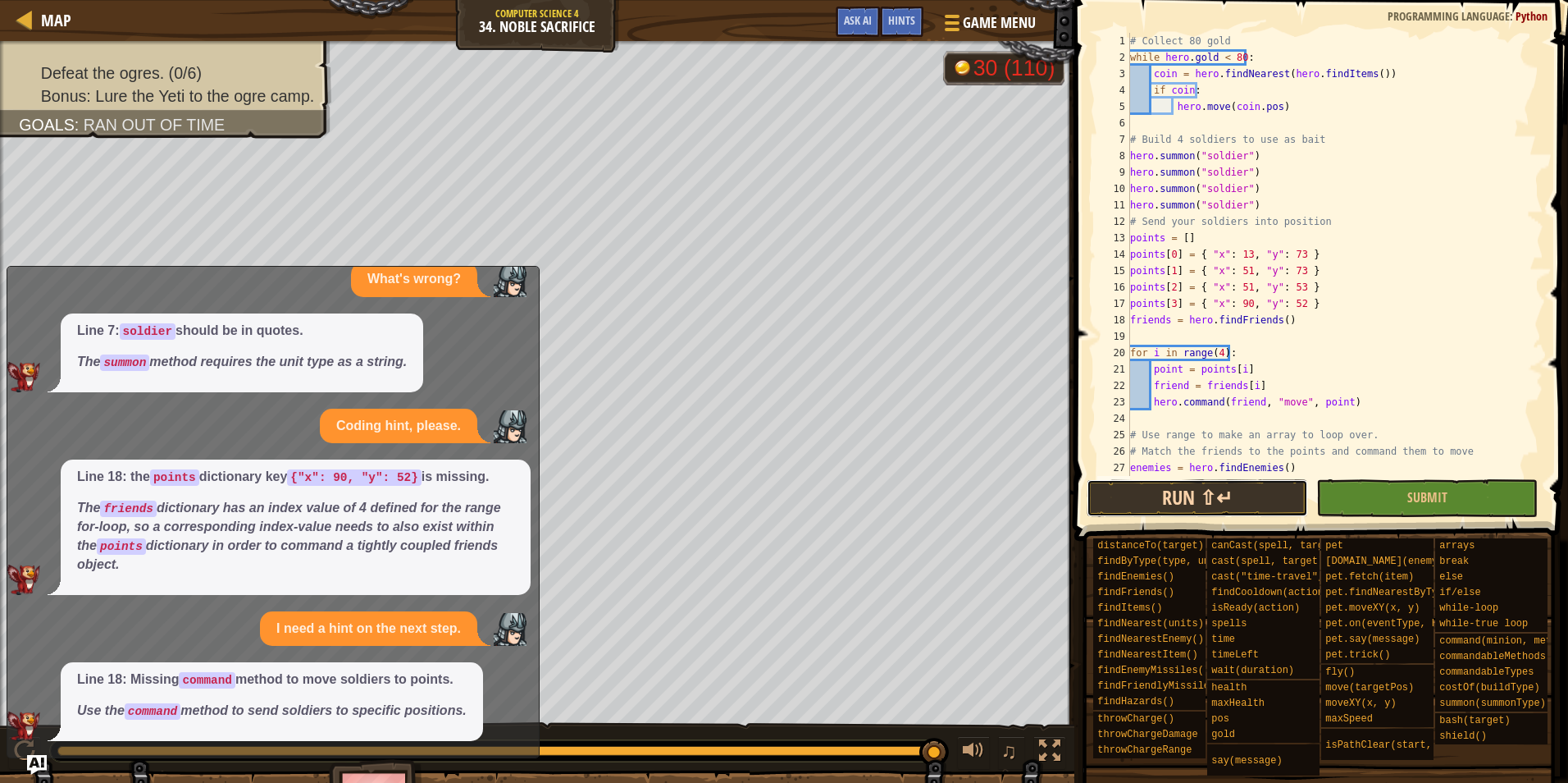
click at [1236, 494] on button "Run ⇧↵" at bounding box center [1198, 499] width 222 height 38
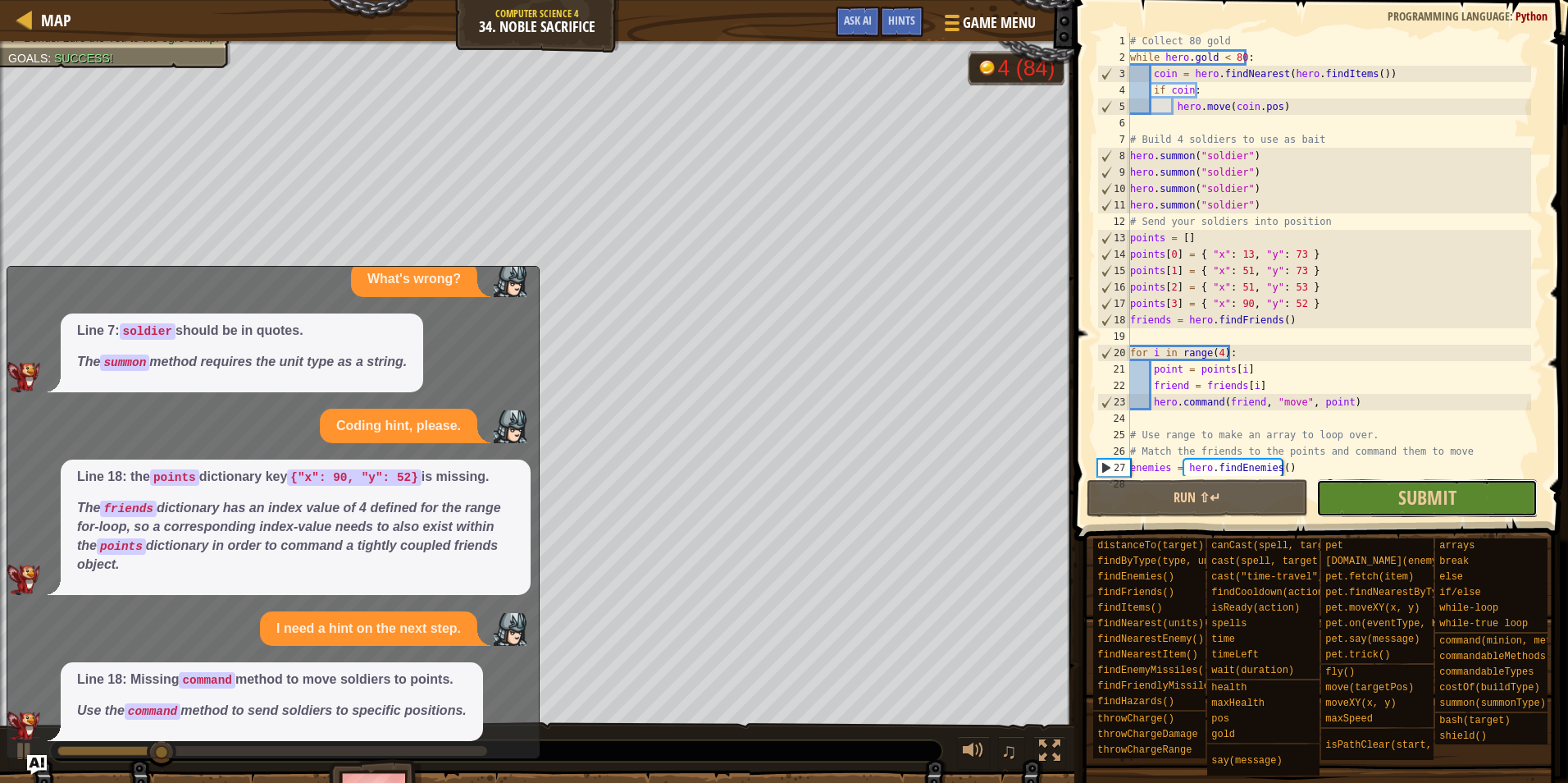
click at [1351, 494] on button "Submit" at bounding box center [1427, 499] width 222 height 38
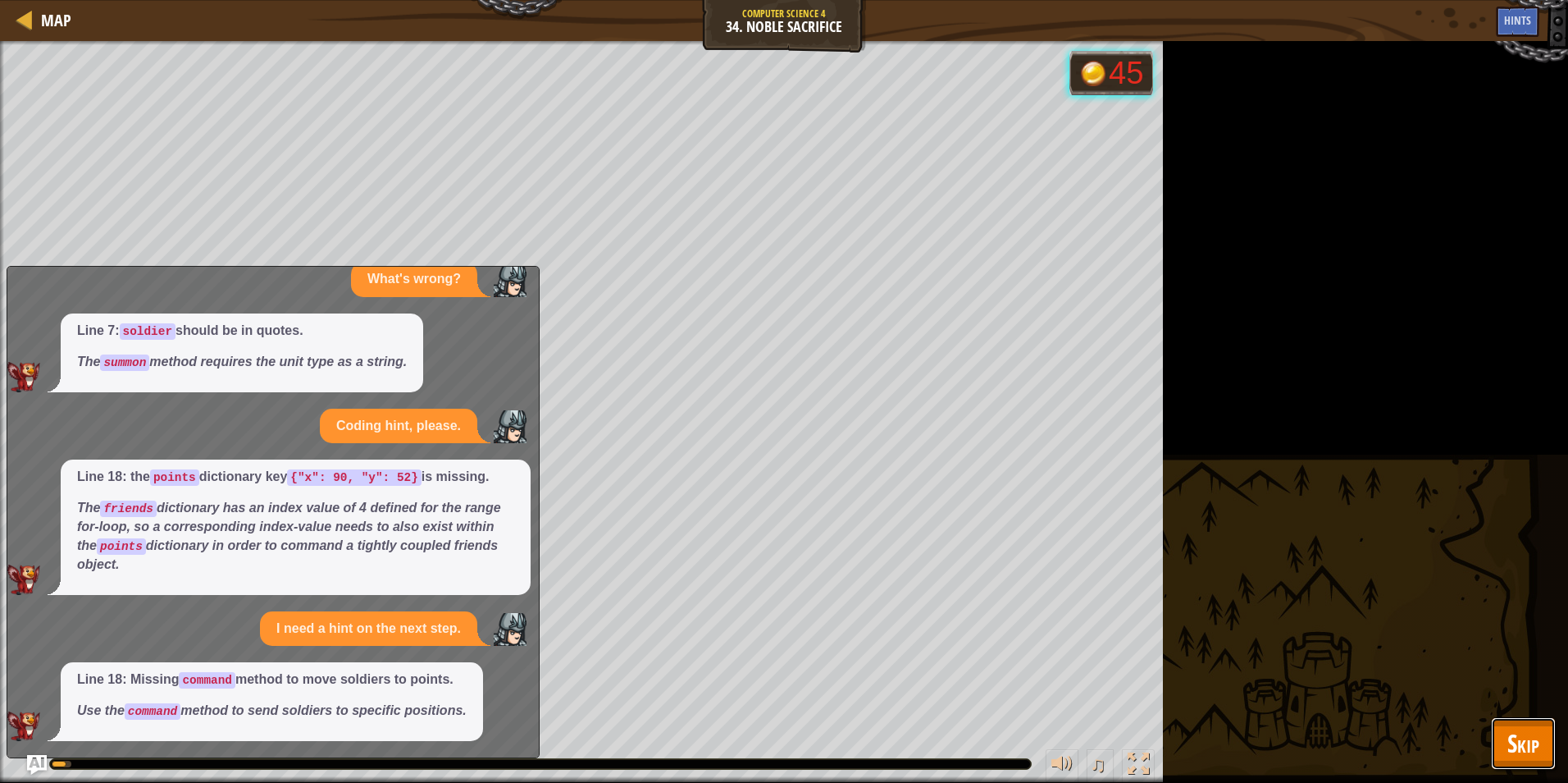
click at [1507, 738] on button "Skip" at bounding box center [1523, 743] width 64 height 53
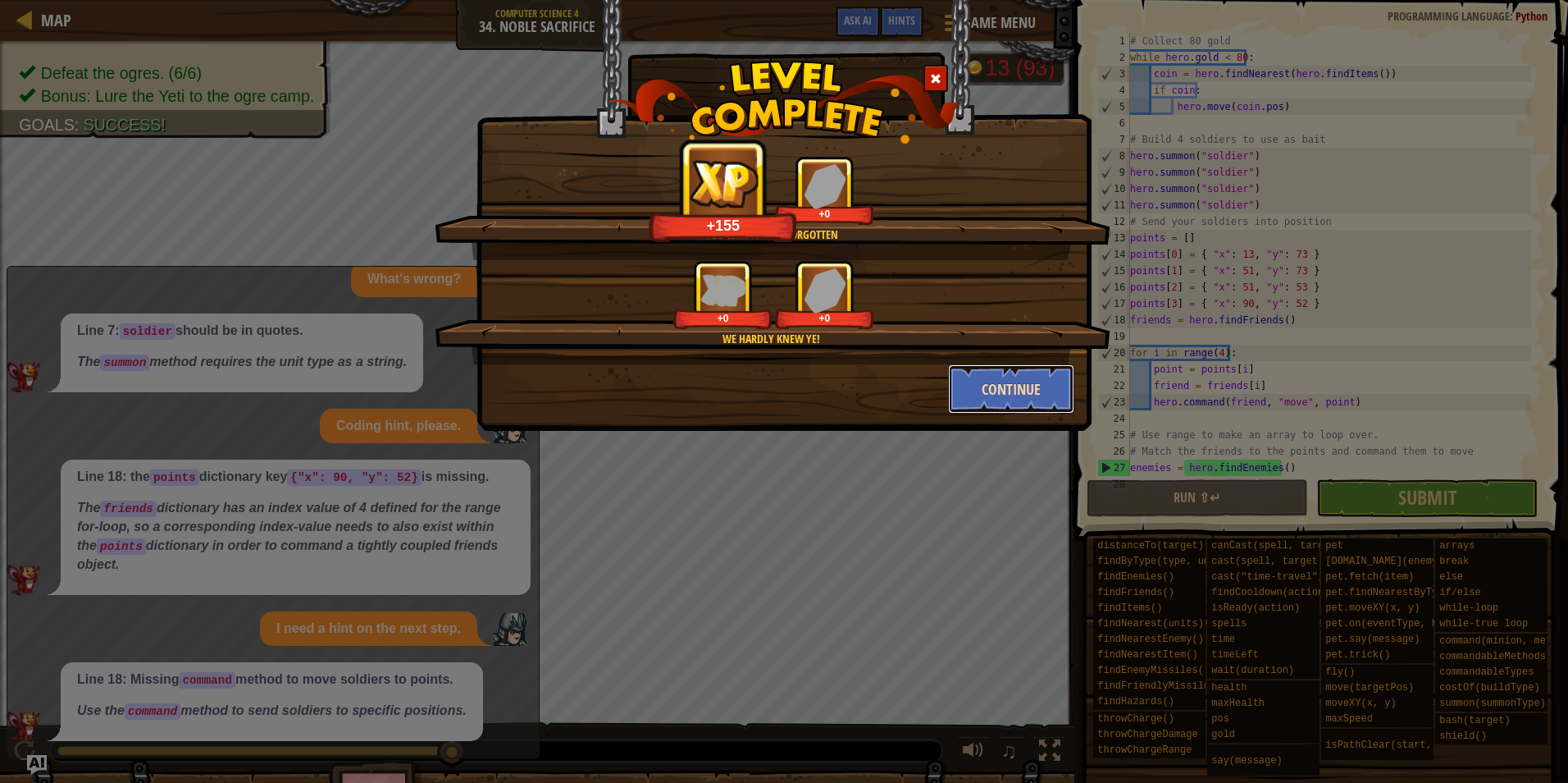
click at [1002, 394] on button "Continue" at bounding box center [1012, 389] width 127 height 50
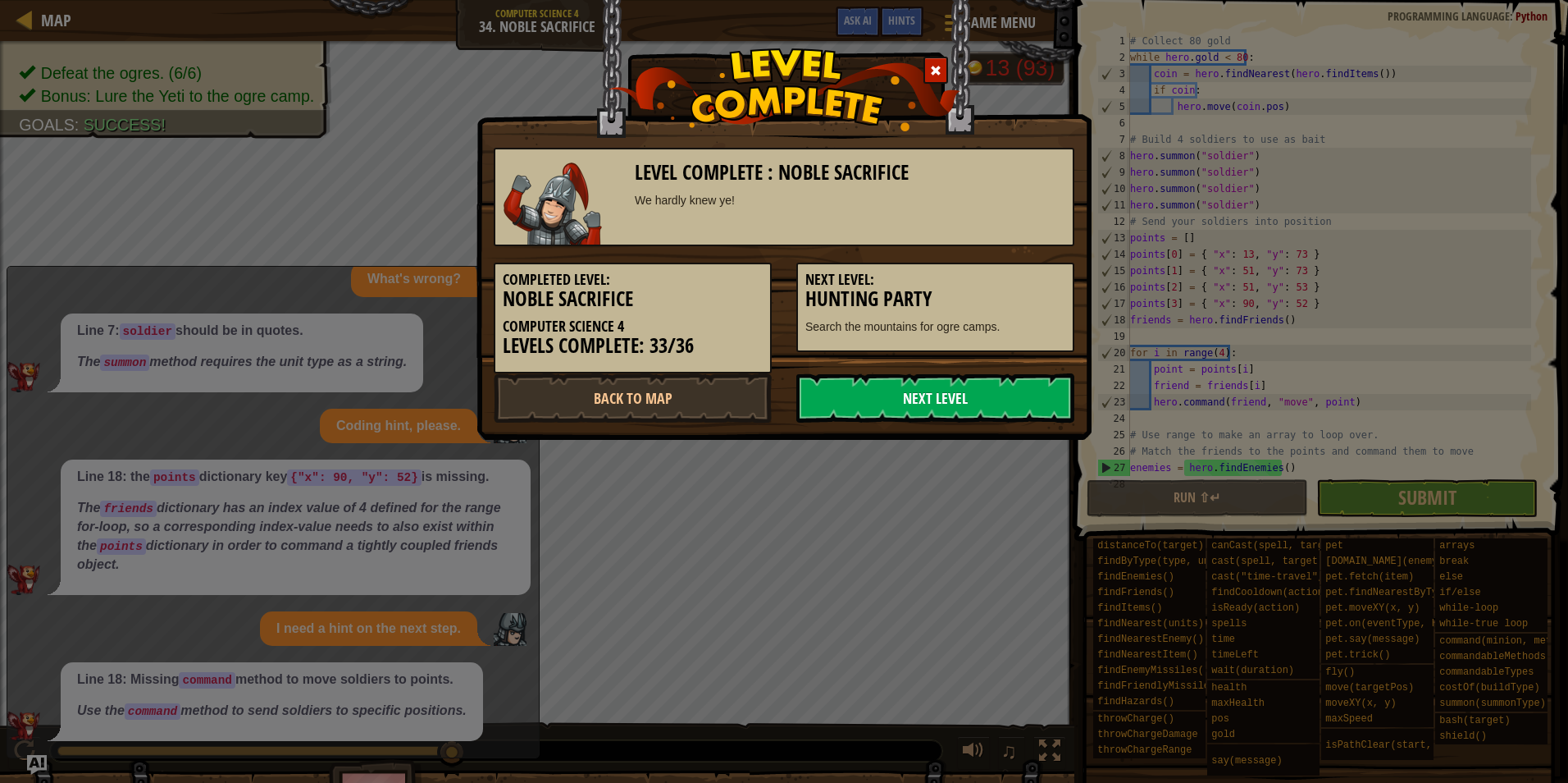
click at [989, 394] on link "Next Level" at bounding box center [936, 399] width 278 height 50
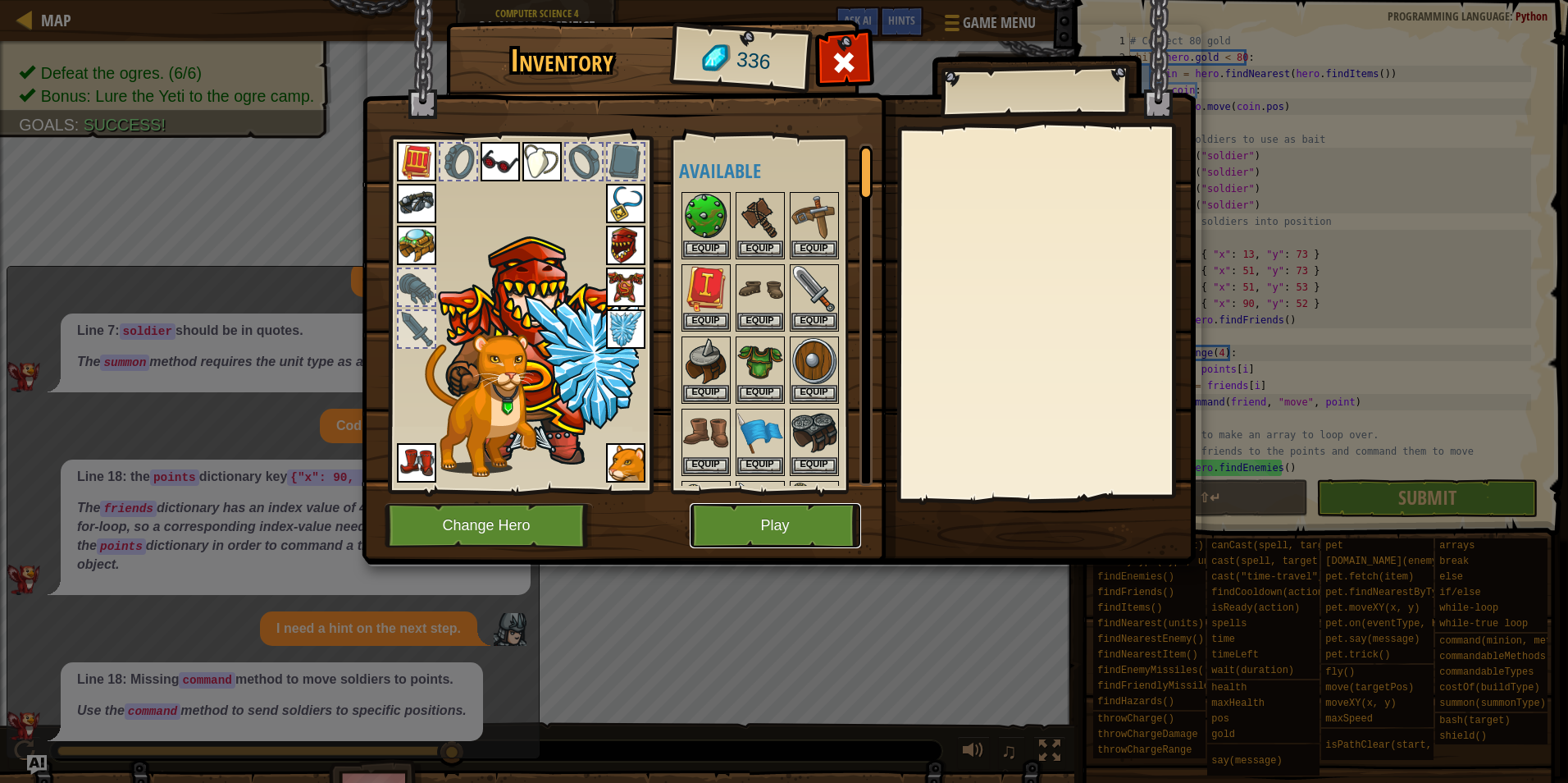
click at [820, 506] on button "Play" at bounding box center [775, 525] width 171 height 45
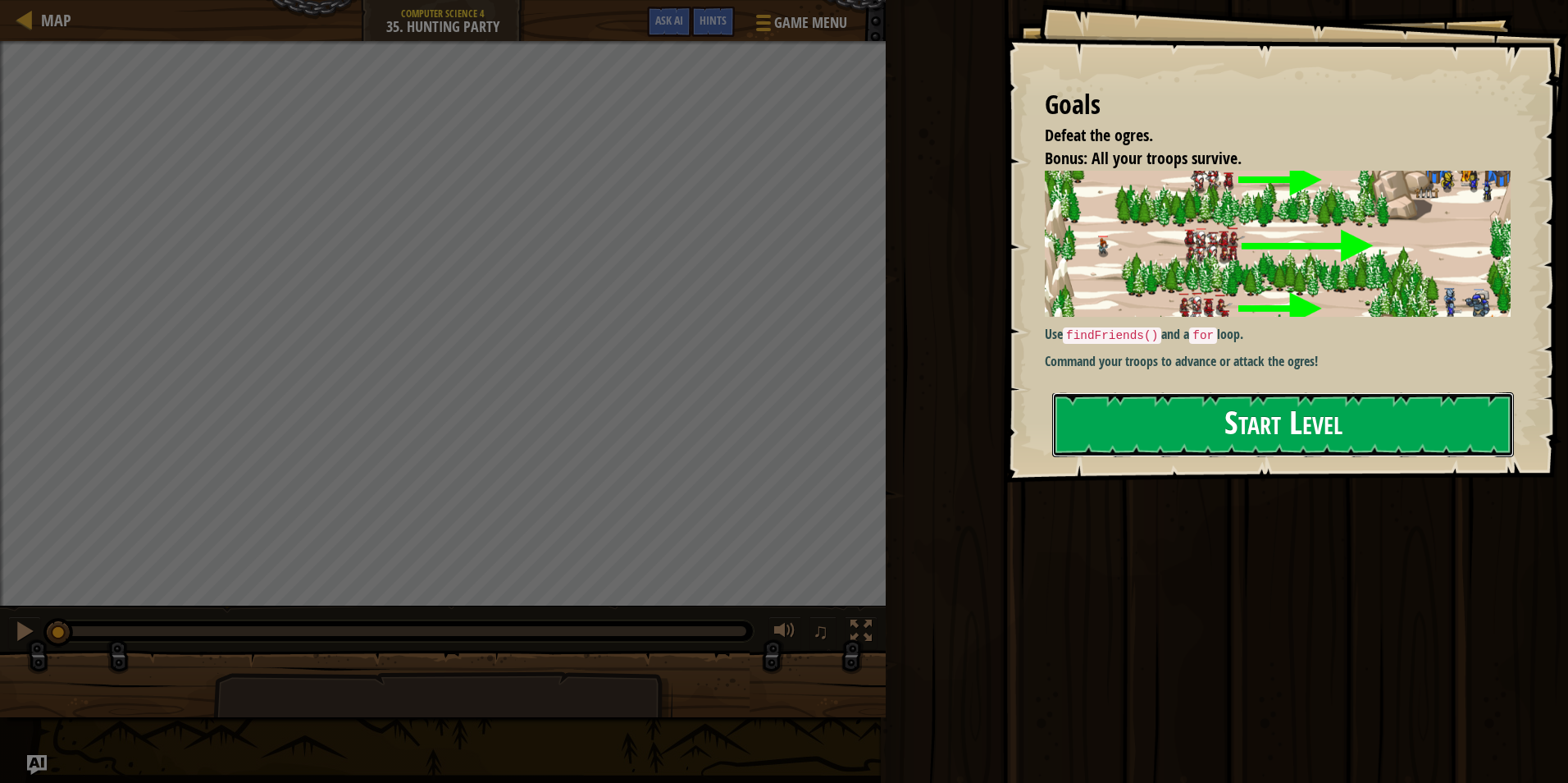
click at [1185, 404] on button "Start Level" at bounding box center [1283, 424] width 462 height 64
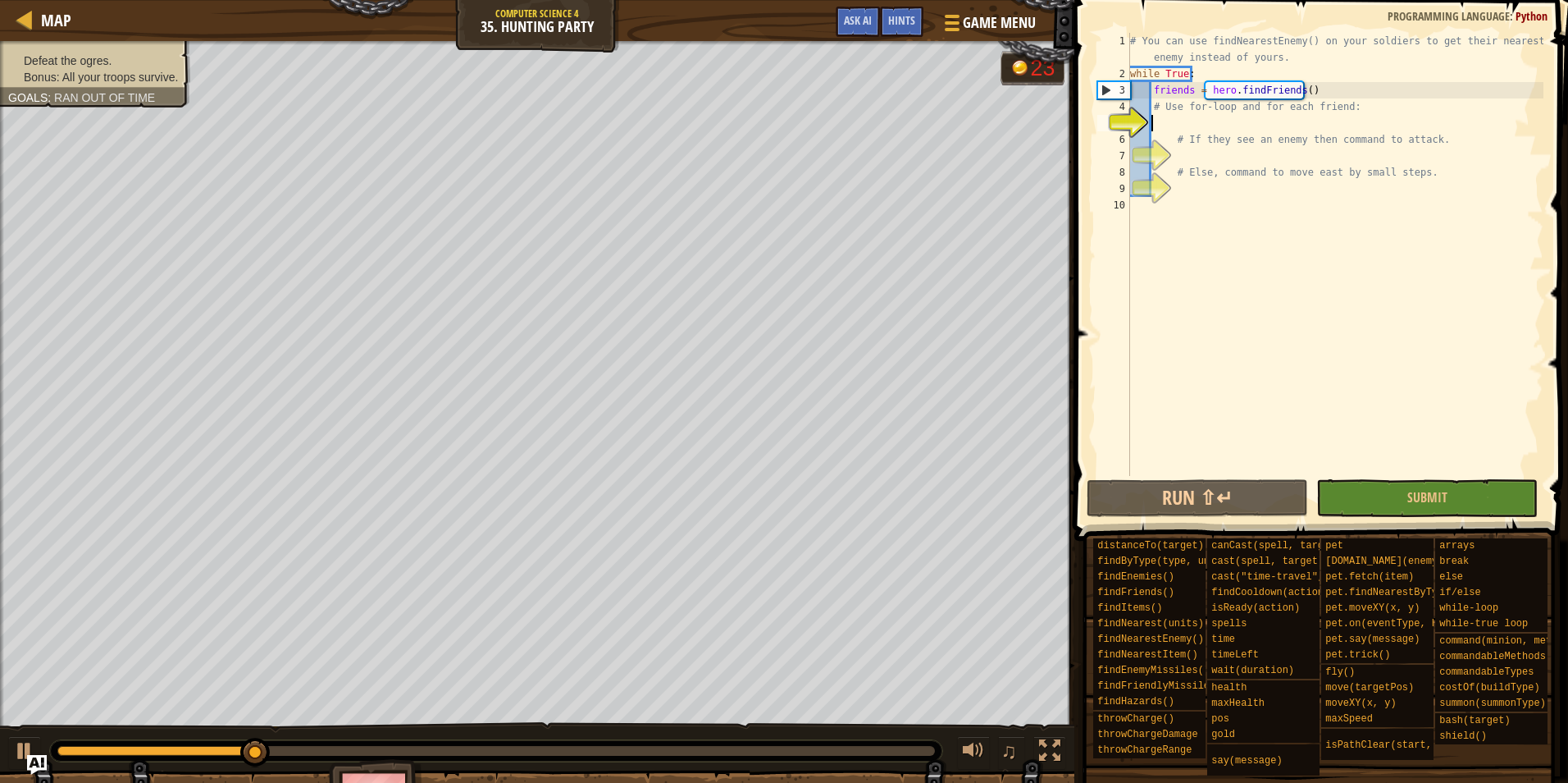
click at [150, 56] on ul "Defeat the ogres. Bonus: All your troops survive." at bounding box center [95, 69] width 174 height 33
type textarea "# Use for-loop and for each friend:"
click at [1189, 104] on div "# You can use findNearestEnemy() on your soldiers to get their nearest enemy in…" at bounding box center [1336, 279] width 417 height 492
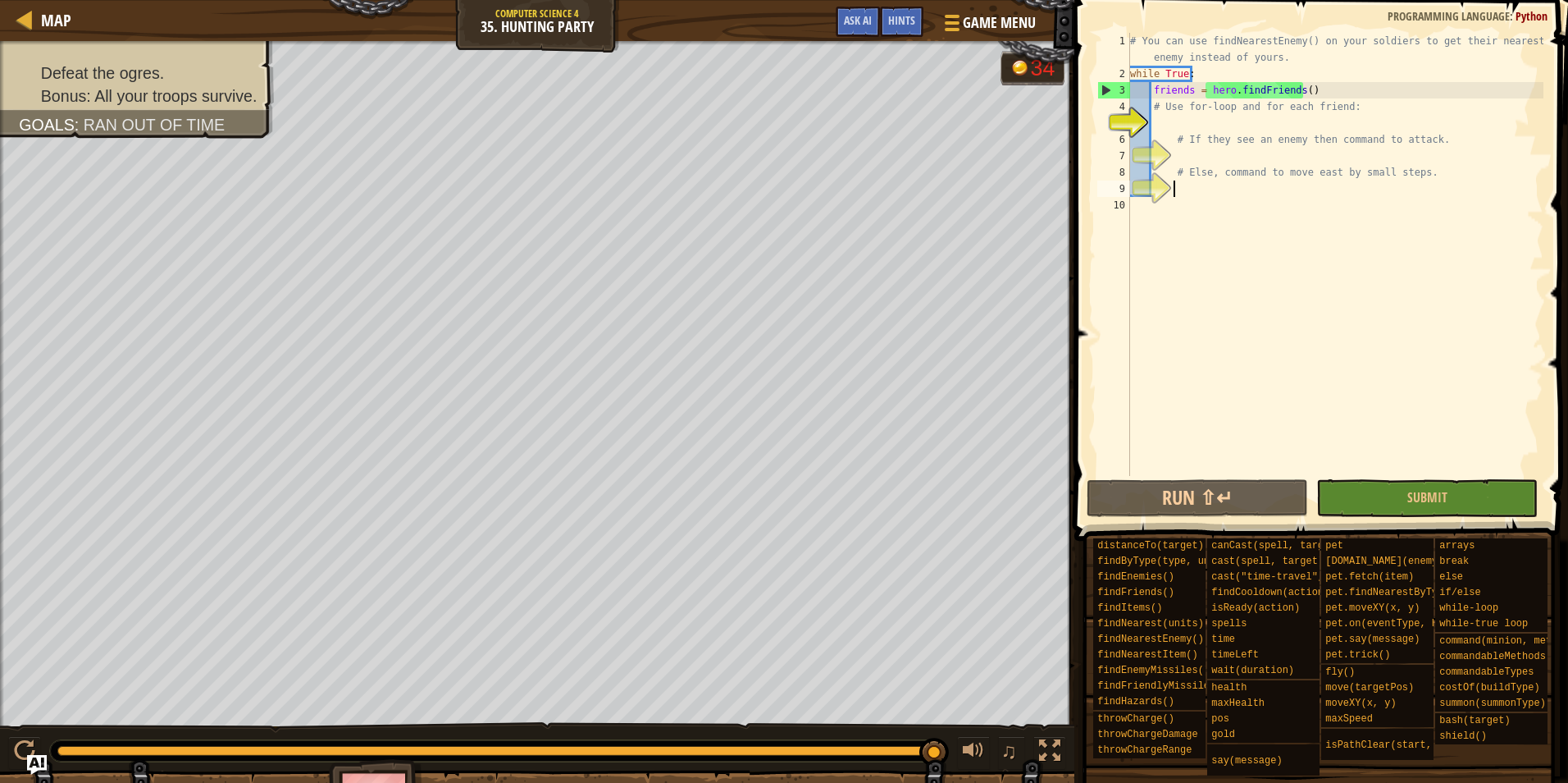
click at [1269, 187] on div "# You can use findNearestEnemy() on your soldiers to get their nearest enemy in…" at bounding box center [1336, 279] width 417 height 492
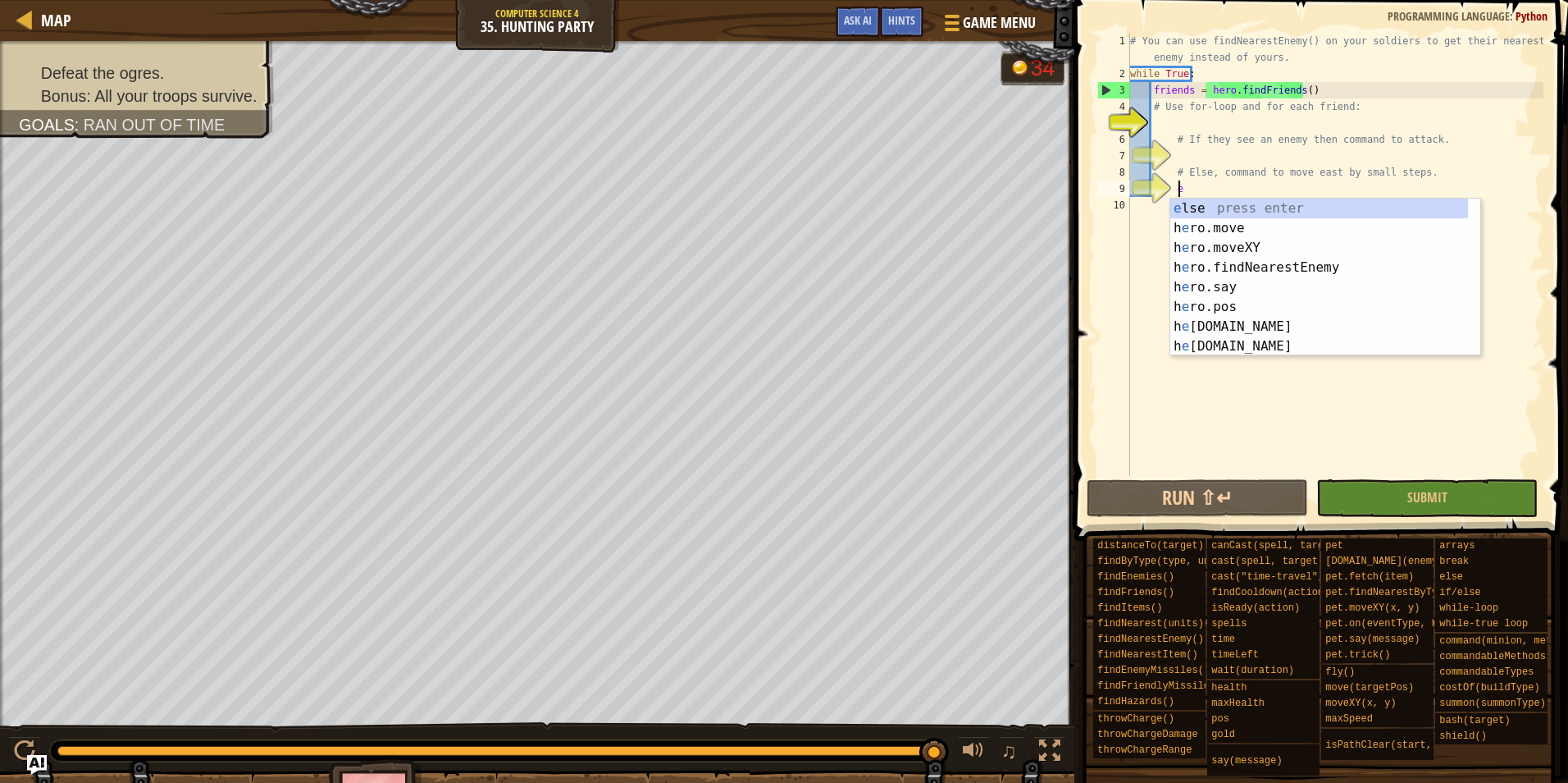
scroll to position [7, 4]
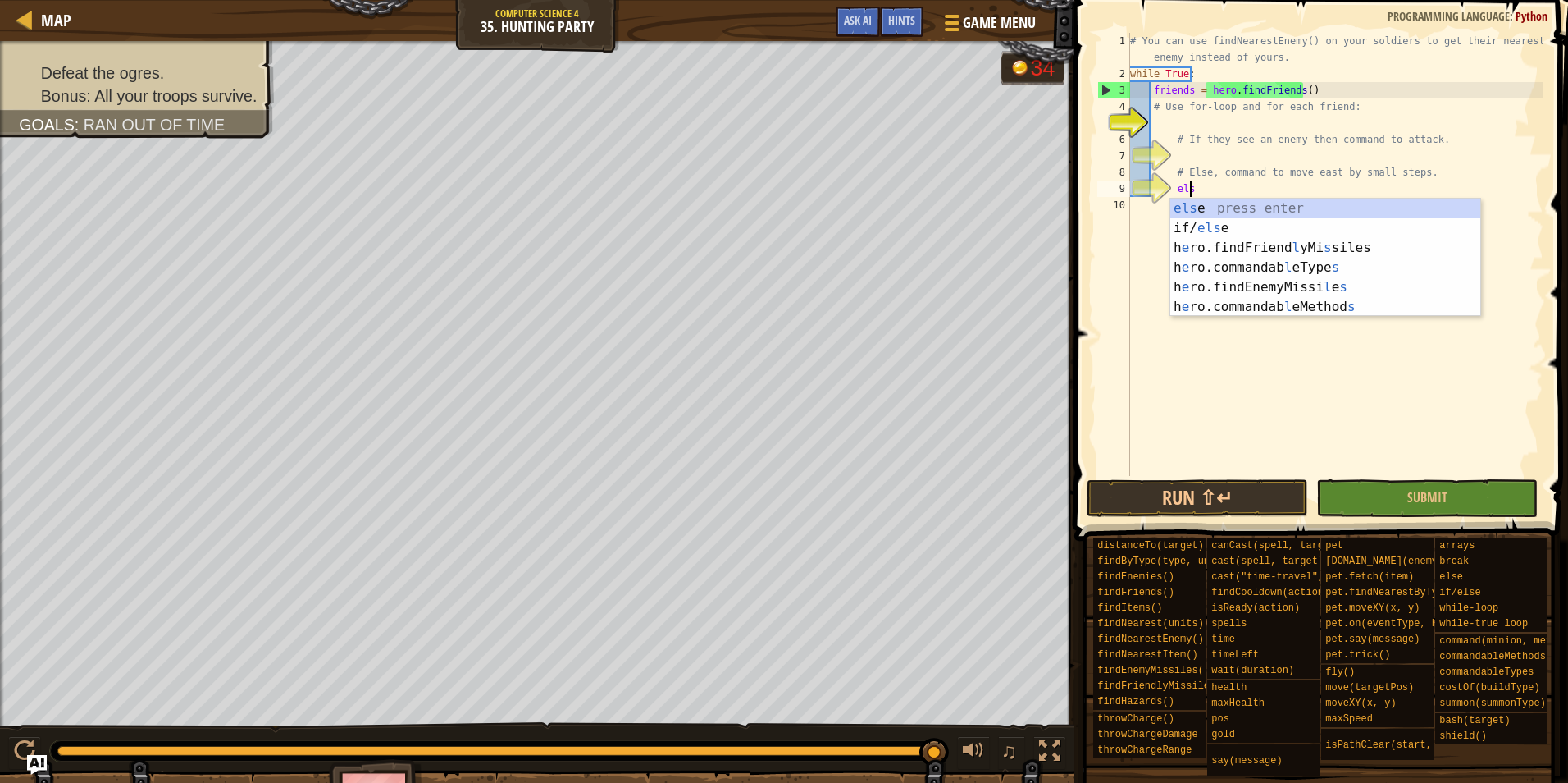
type textarea "else"
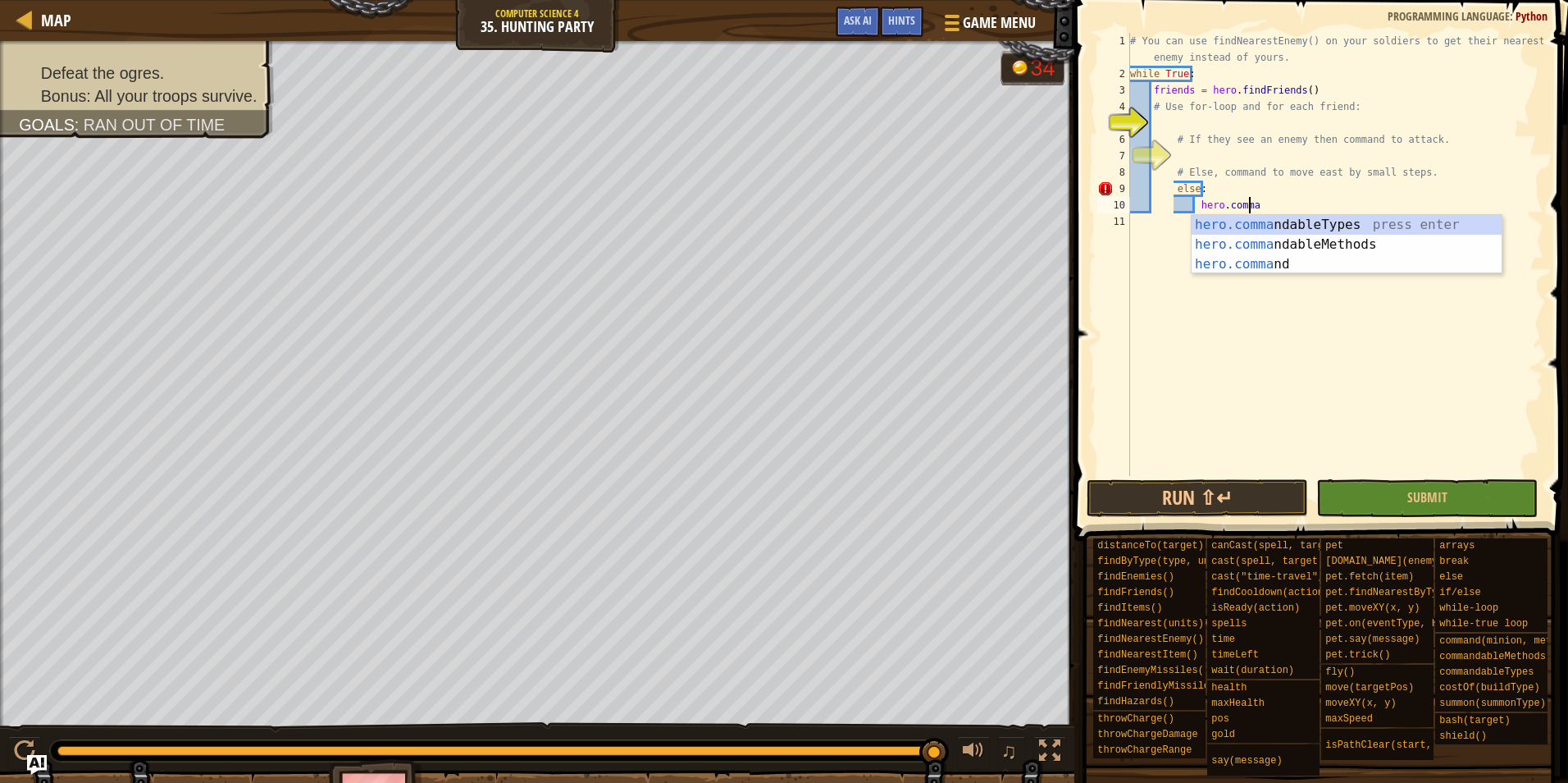
scroll to position [7, 10]
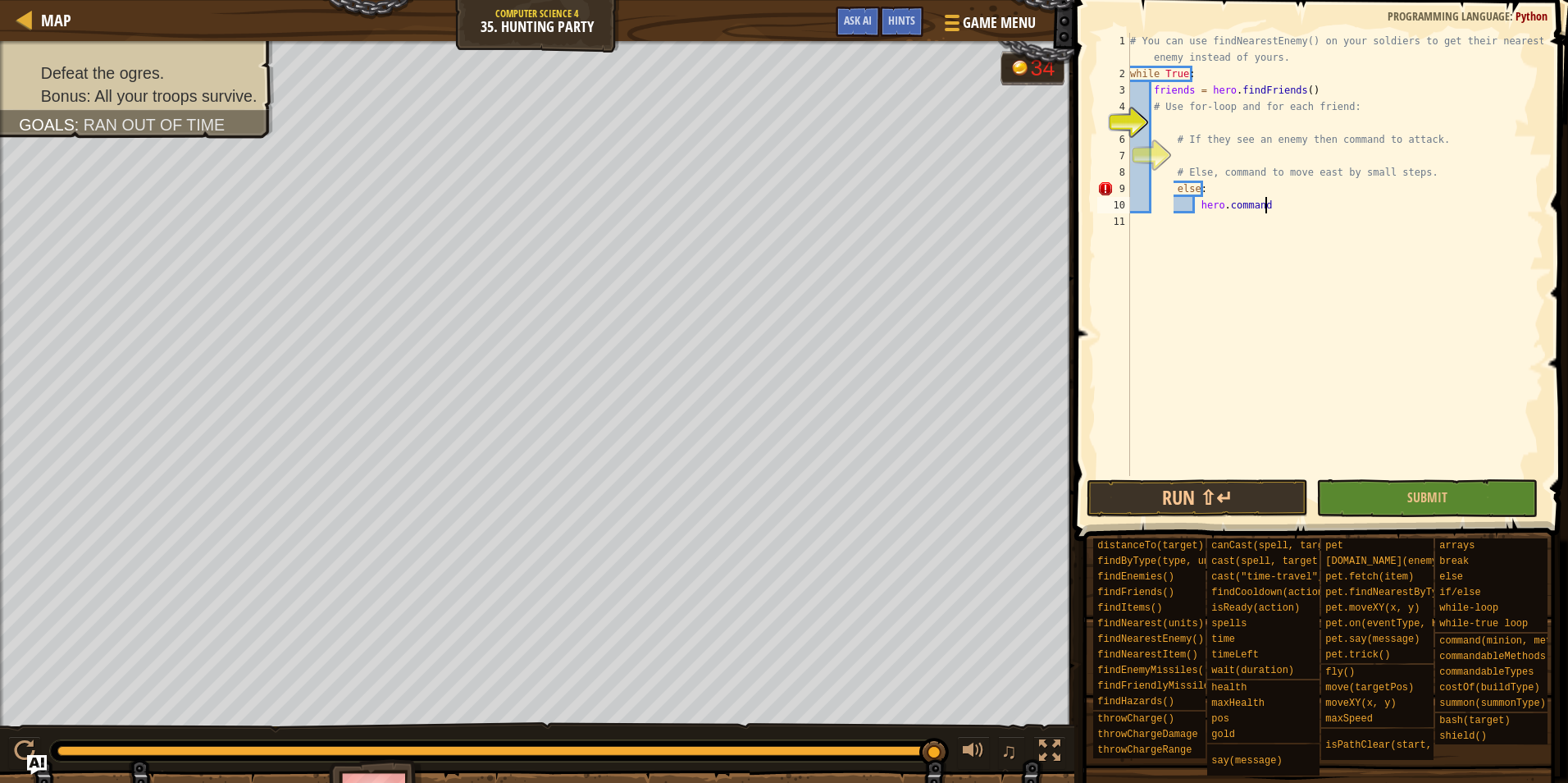
type textarea "hero.command"
click at [1223, 155] on div "# You can use findNearestEnemy() on your soldiers to get their nearest enemy in…" at bounding box center [1336, 279] width 417 height 492
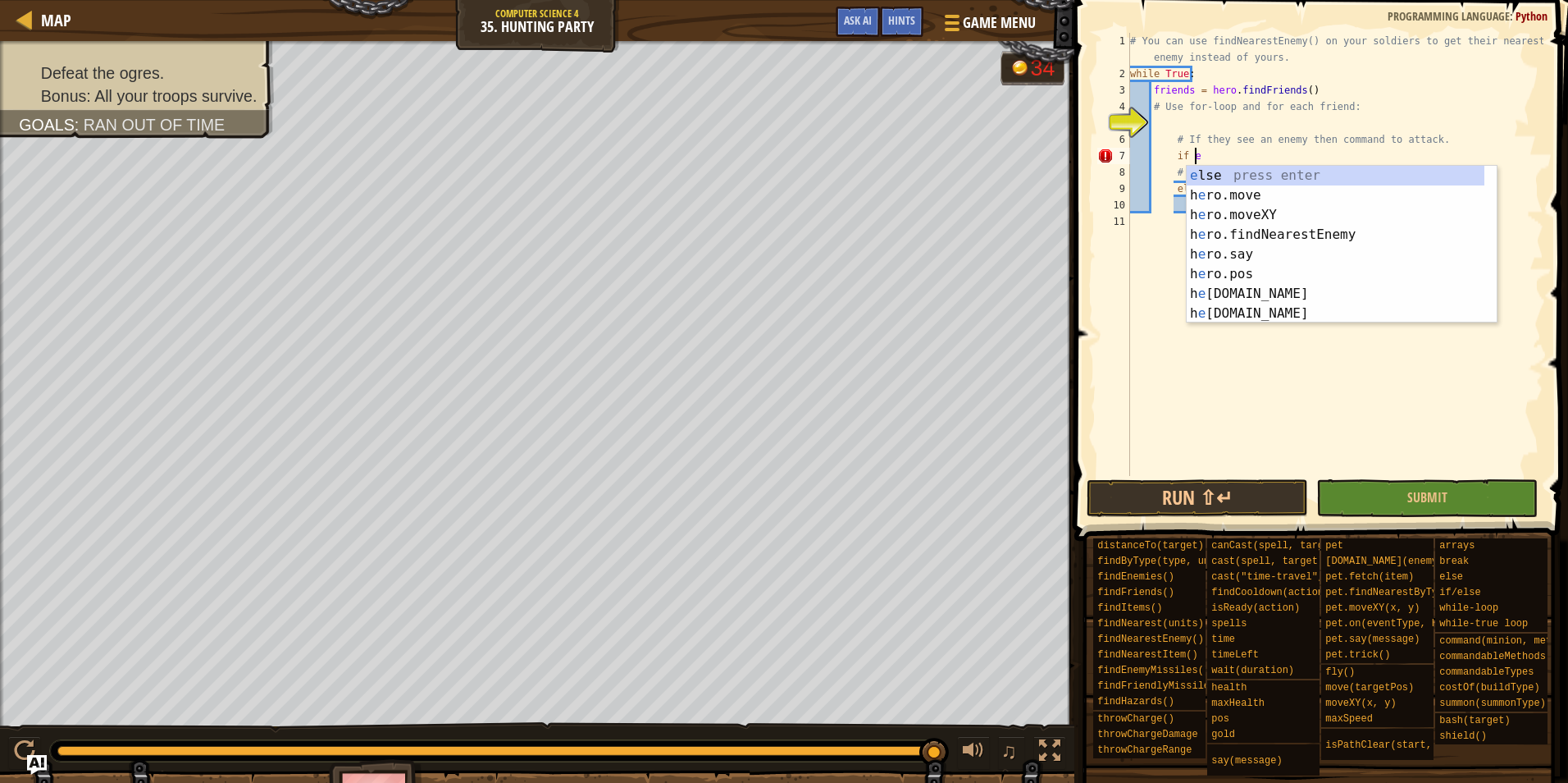
scroll to position [7, 4]
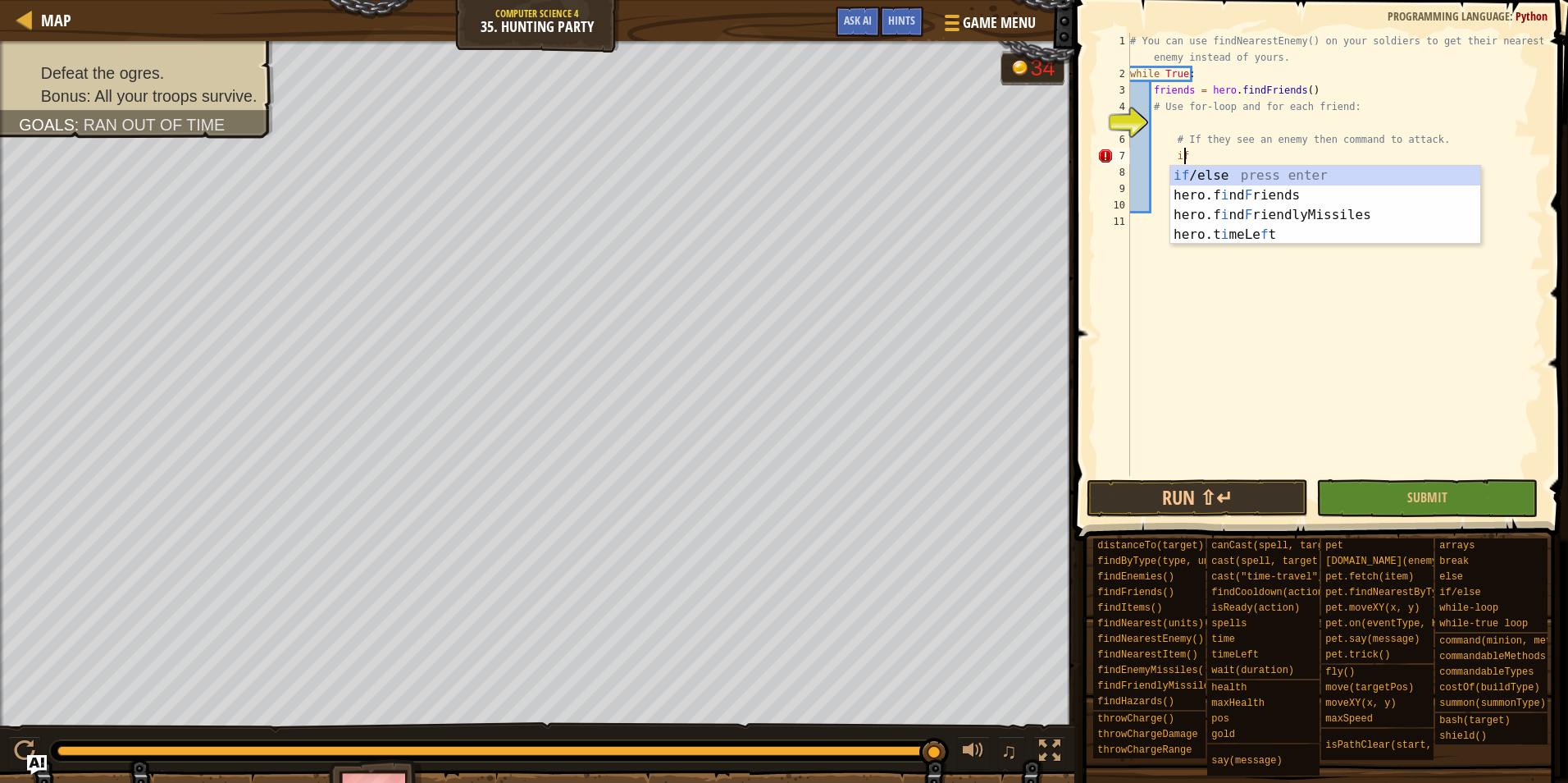
type textarea "if"
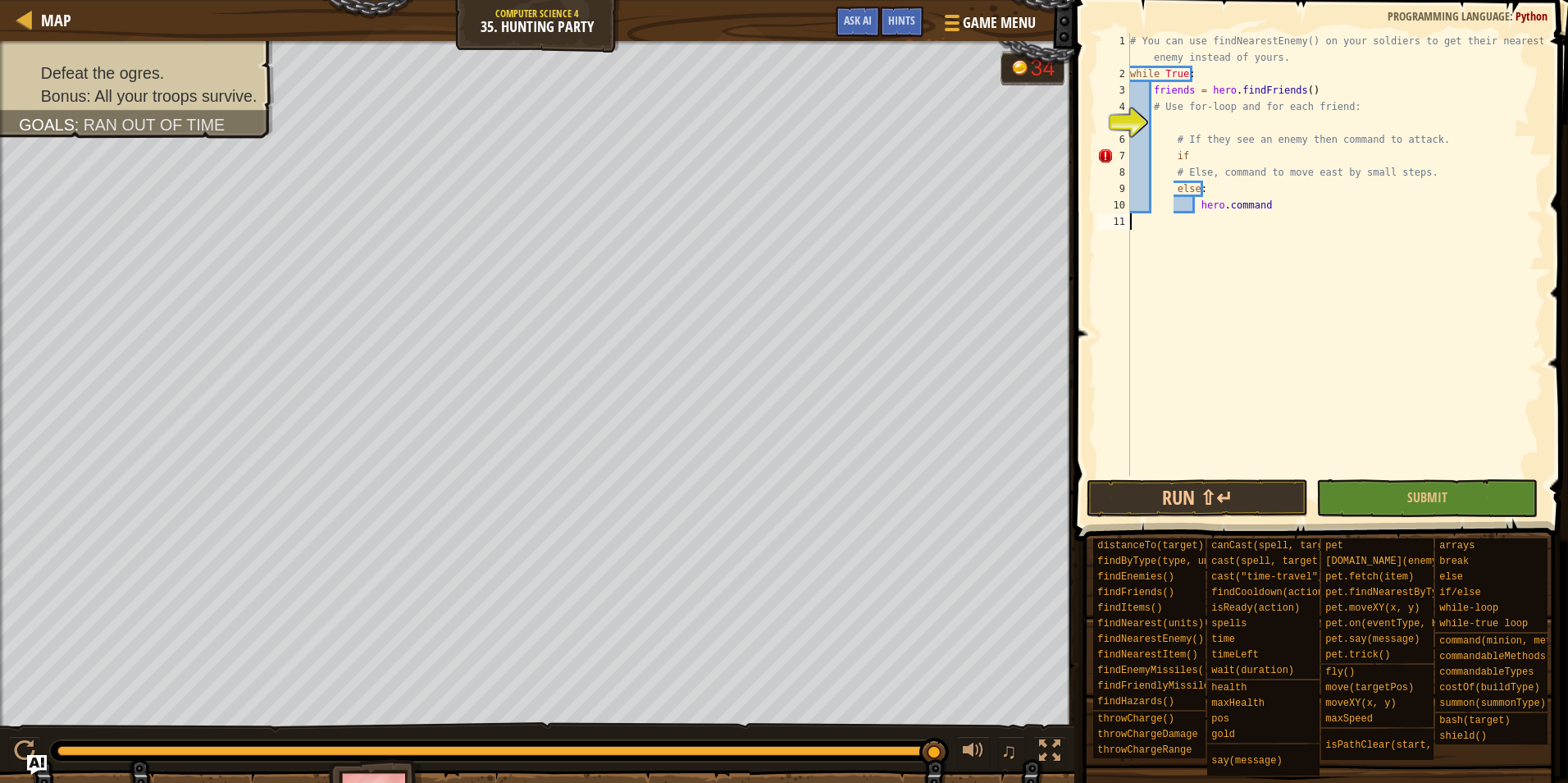
click at [1263, 303] on div "# You can use findNearestEnemy() on your soldiers to get their nearest enemy in…" at bounding box center [1336, 279] width 417 height 492
click at [1247, 173] on div "# You can use findNearestEnemy() on your soldiers to get their nearest enemy in…" at bounding box center [1336, 279] width 417 height 492
click at [1247, 160] on div "# You can use findNearestEnemy() on your soldiers to get their nearest enemy in…" at bounding box center [1336, 279] width 417 height 492
type textarea "if"
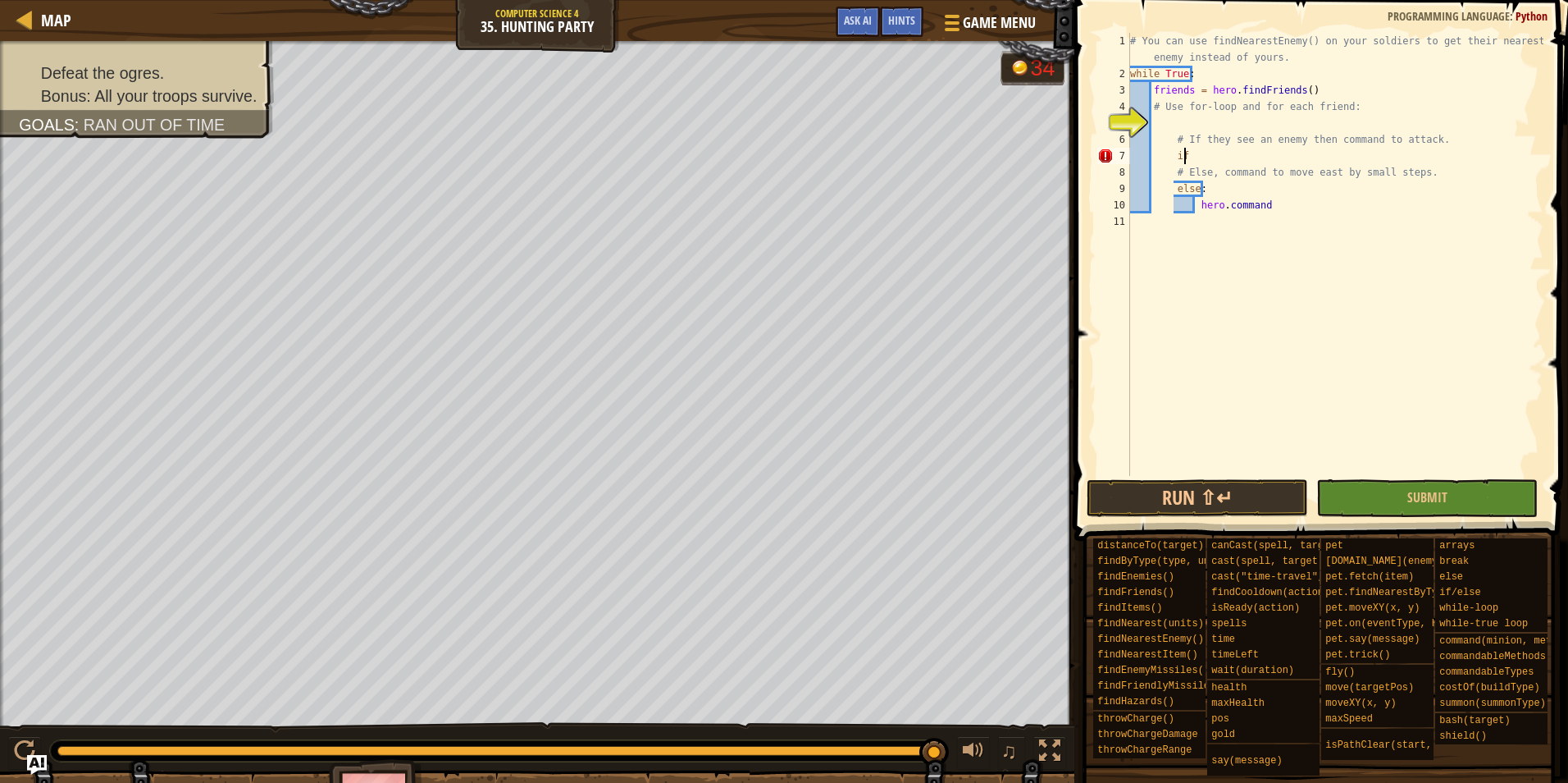
click at [1226, 129] on div "# You can use findNearestEnemy() on your soldiers to get their nearest enemy in…" at bounding box center [1336, 279] width 417 height 492
click at [852, 11] on button "Ask AI" at bounding box center [858, 21] width 45 height 31
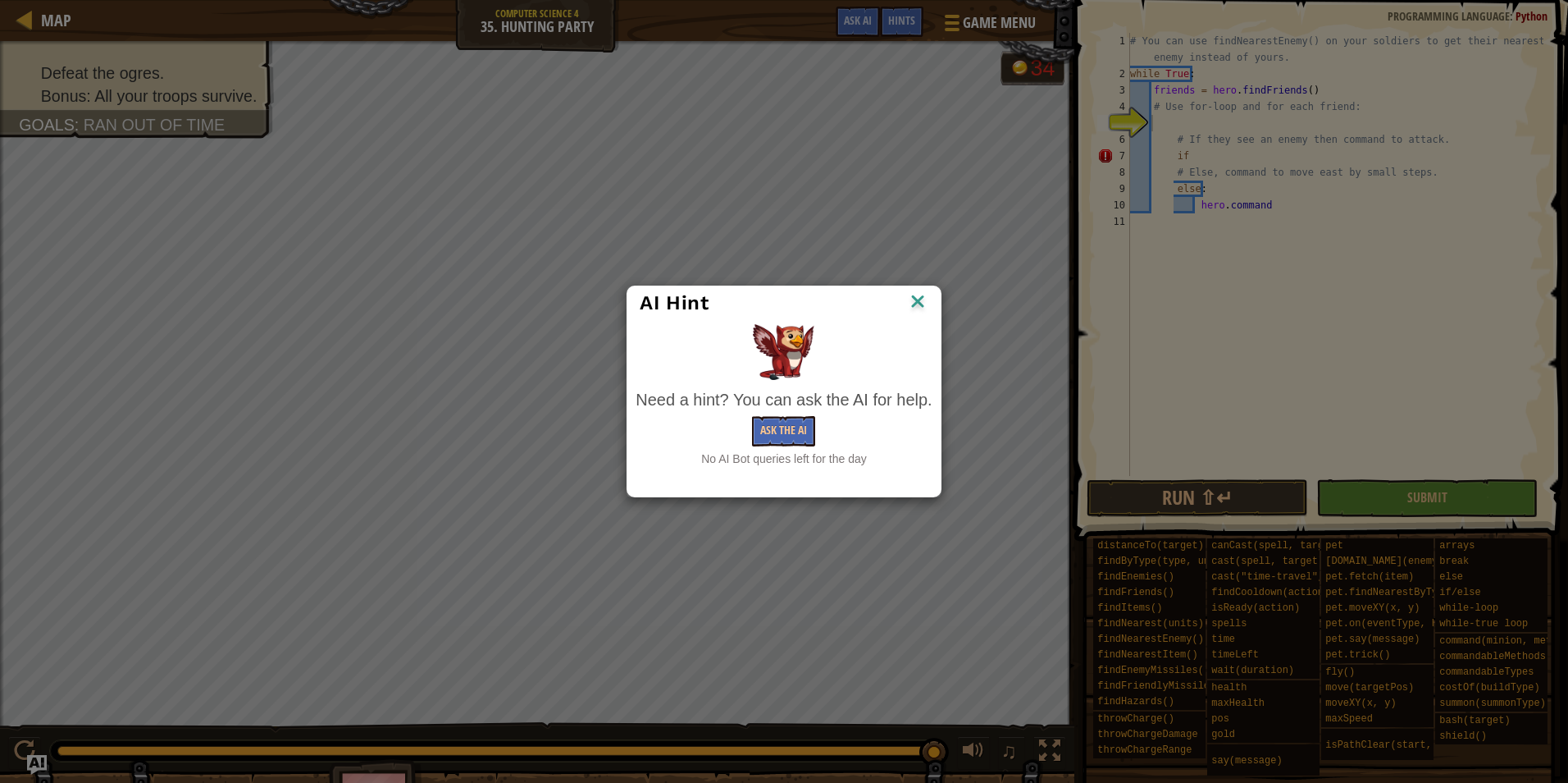
click at [917, 308] on img at bounding box center [918, 303] width 21 height 25
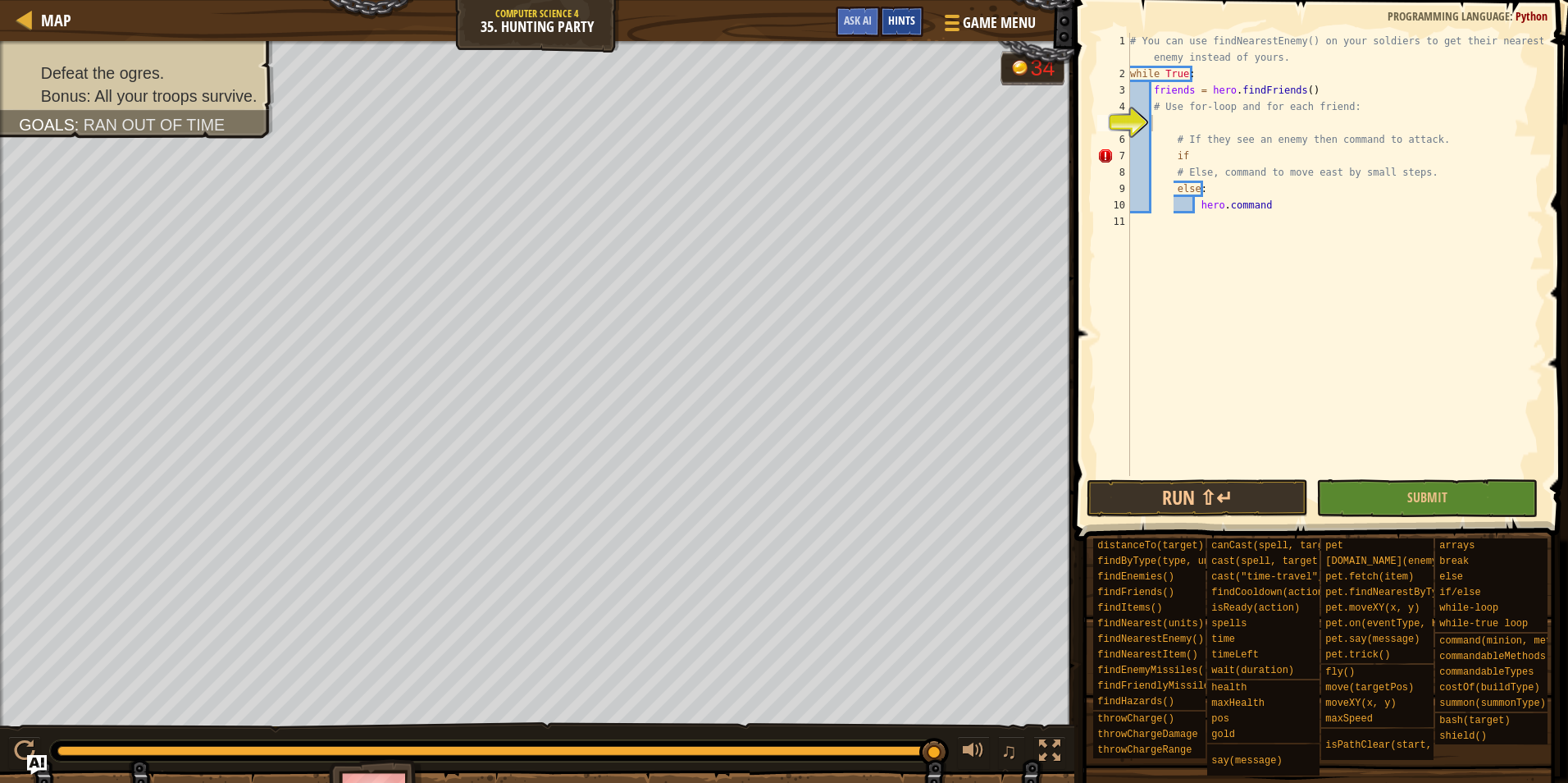
click at [908, 26] on span "Hints" at bounding box center [902, 20] width 27 height 16
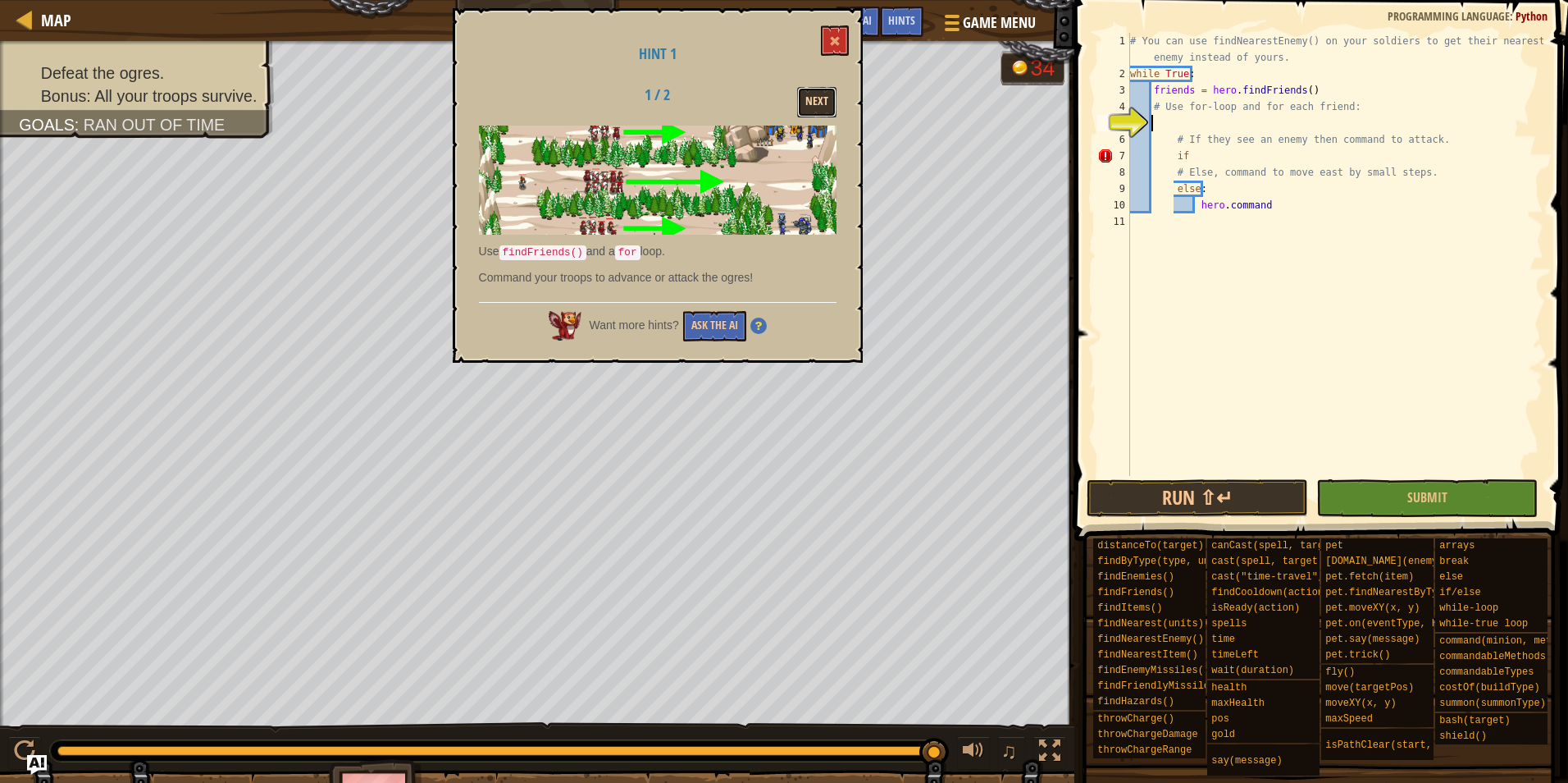
click at [828, 110] on button "Next" at bounding box center [817, 102] width 40 height 31
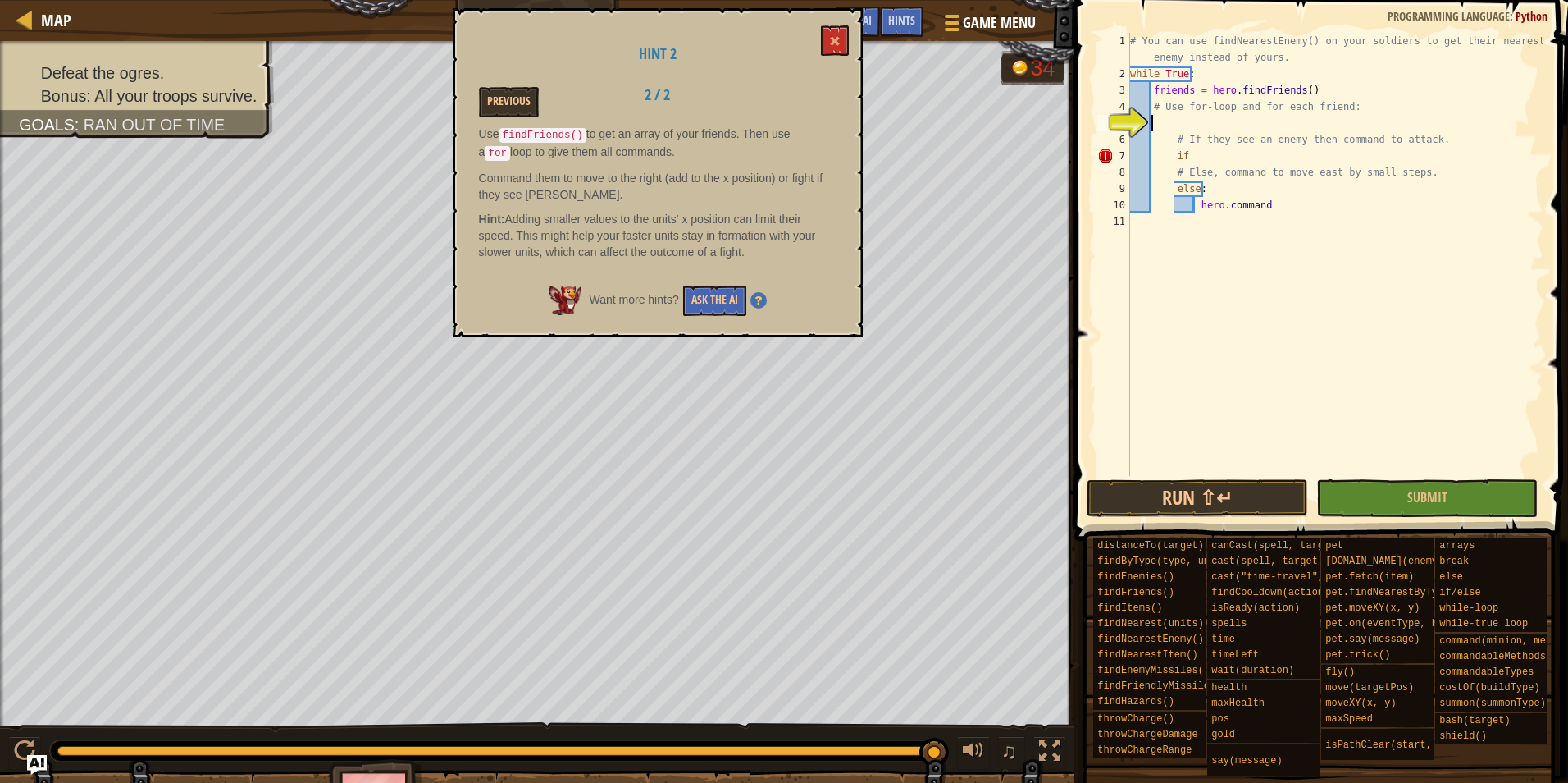
click at [1190, 124] on div "# You can use findNearestEnemy() on your soldiers to get their nearest enemy in…" at bounding box center [1336, 279] width 417 height 492
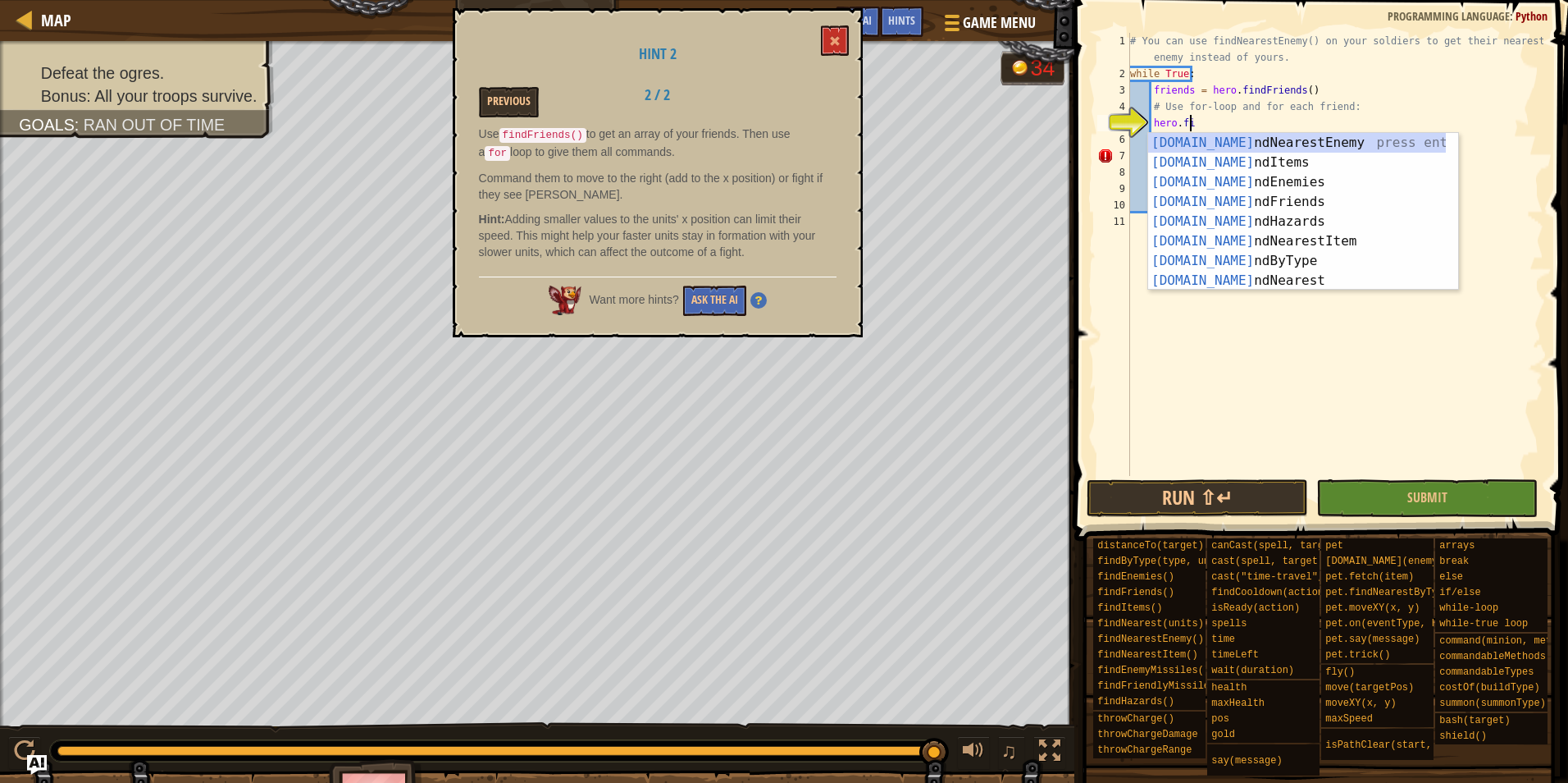
scroll to position [7, 5]
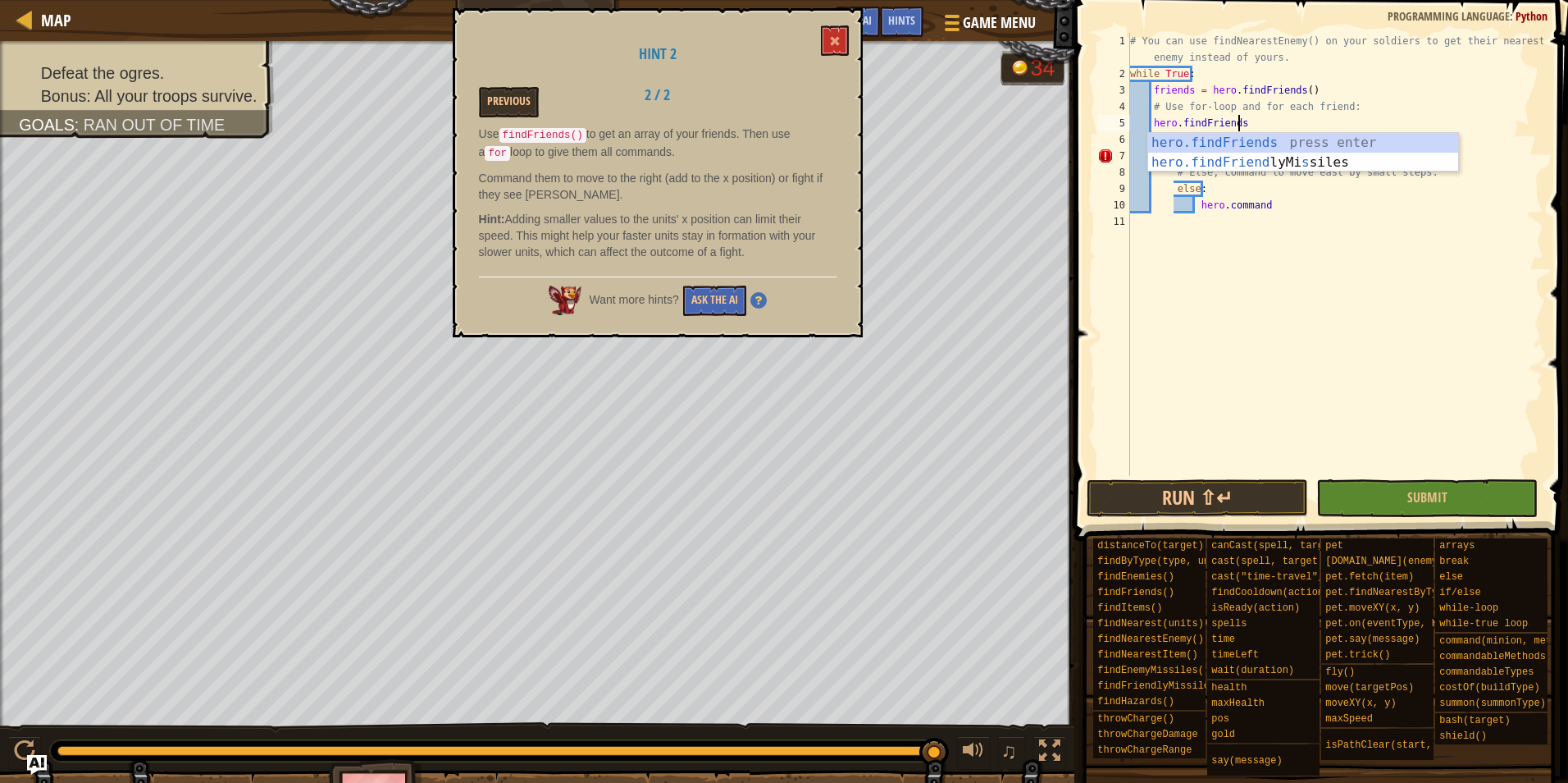
type textarea "hero.findFriends()"
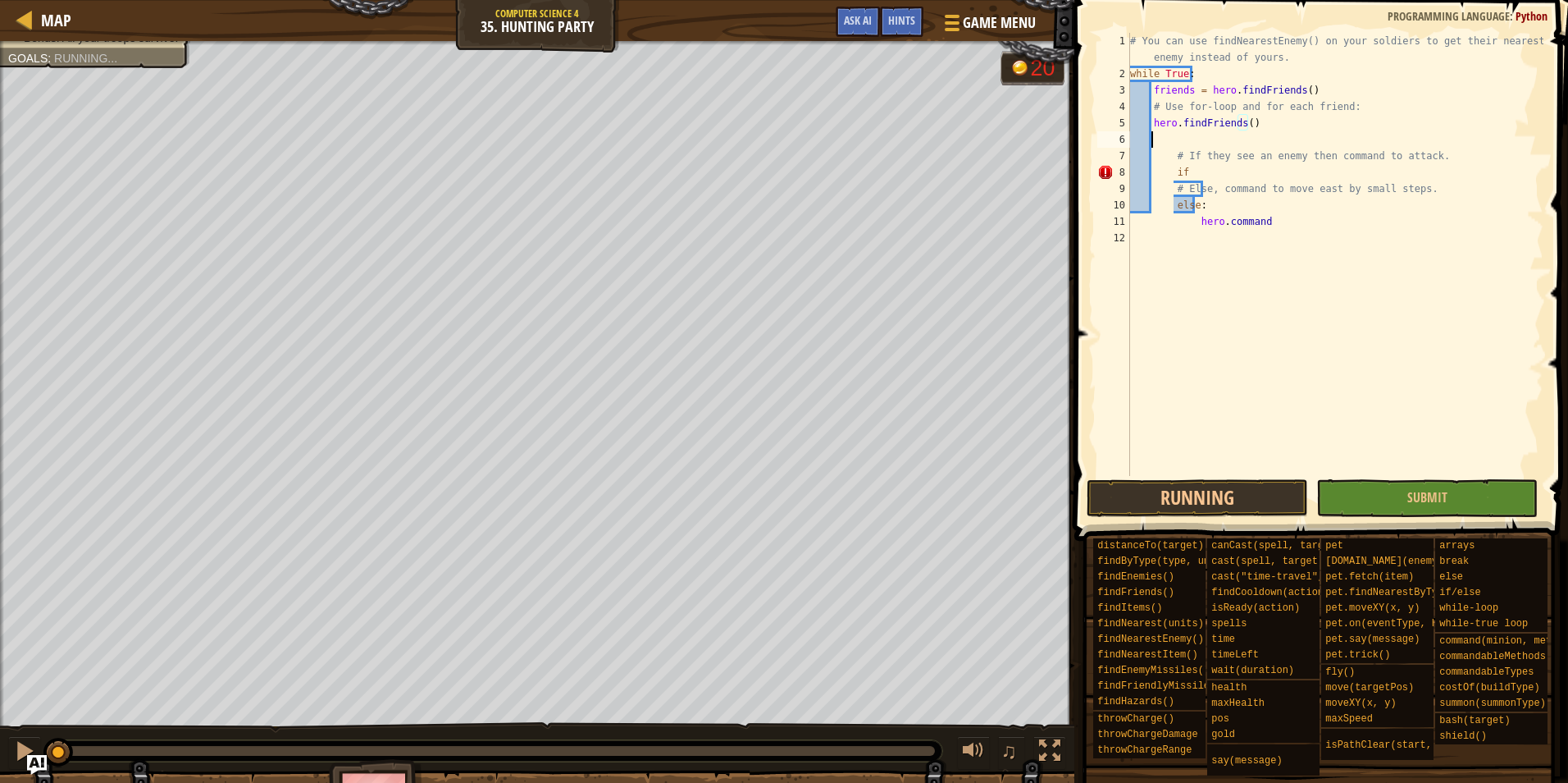
scroll to position [7, 1]
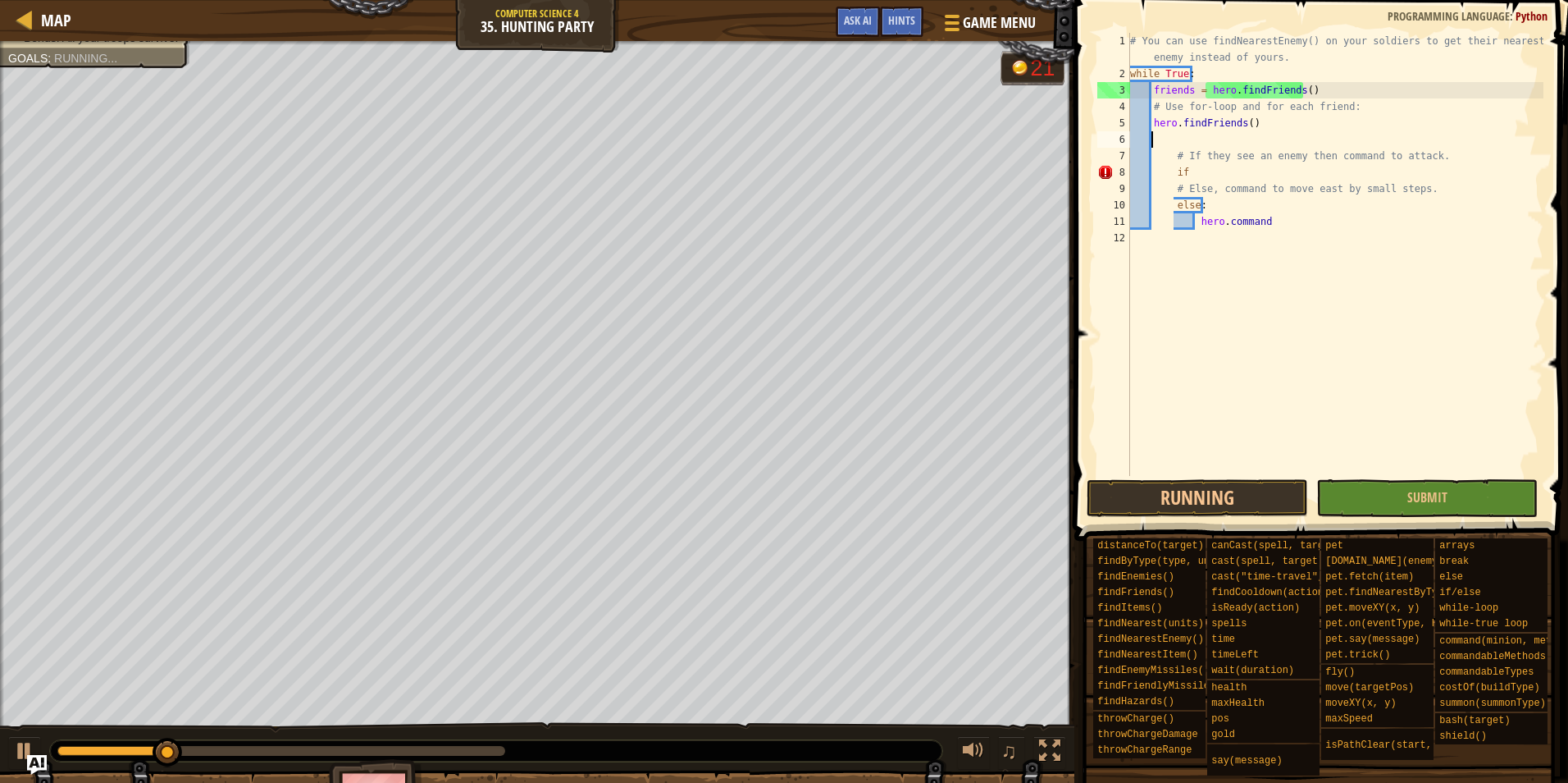
type textarea "hero.find"
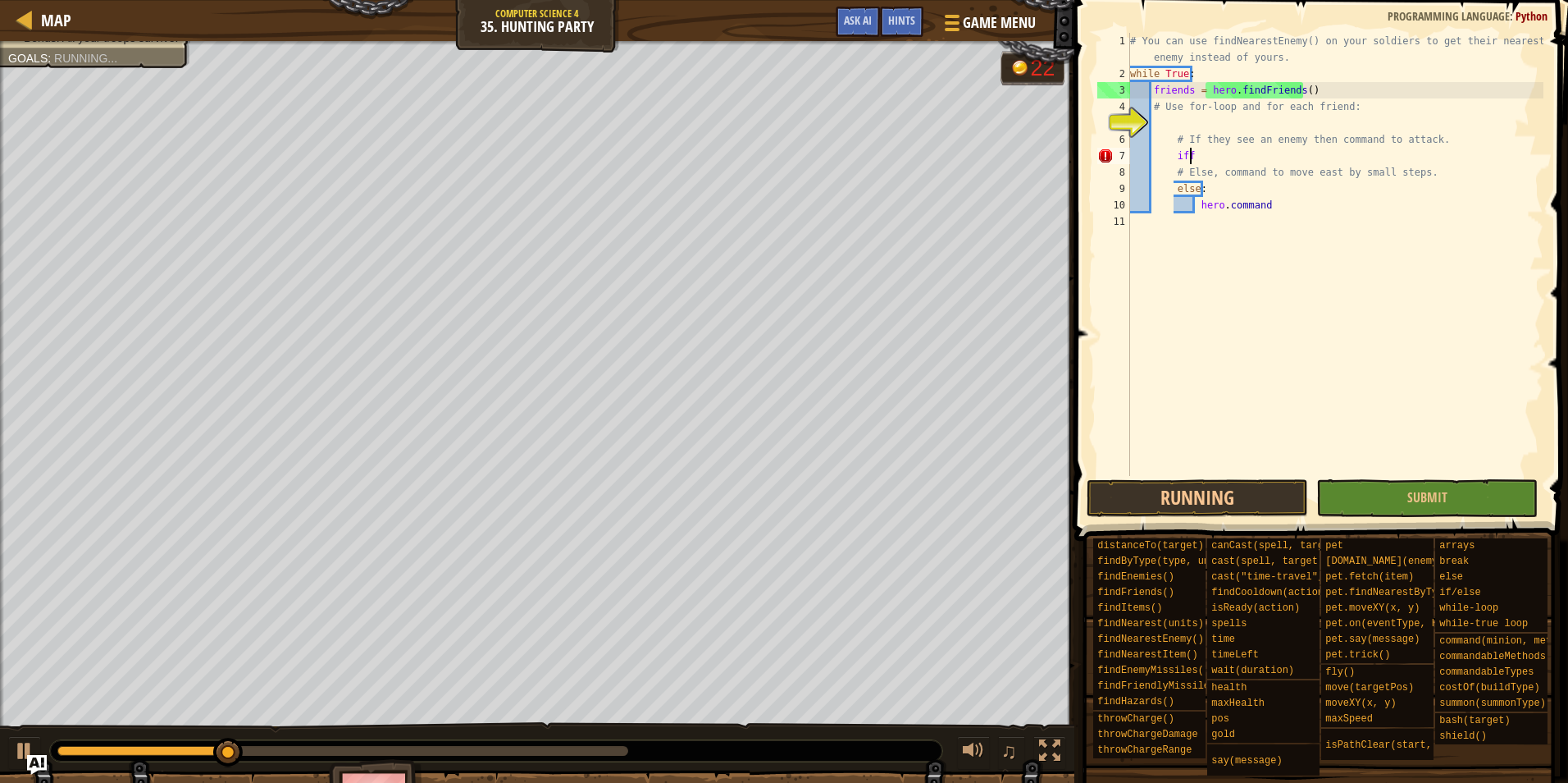
scroll to position [7, 4]
click at [1189, 136] on div "# You can use findNearestEnemy() on your soldiers to get their nearest enemy in…" at bounding box center [1336, 279] width 417 height 492
type textarea "# If they see an enemy then command to attack."
click at [1261, 132] on div "# You can use findNearestEnemy() on your soldiers to get their nearest enemy in…" at bounding box center [1336, 279] width 417 height 492
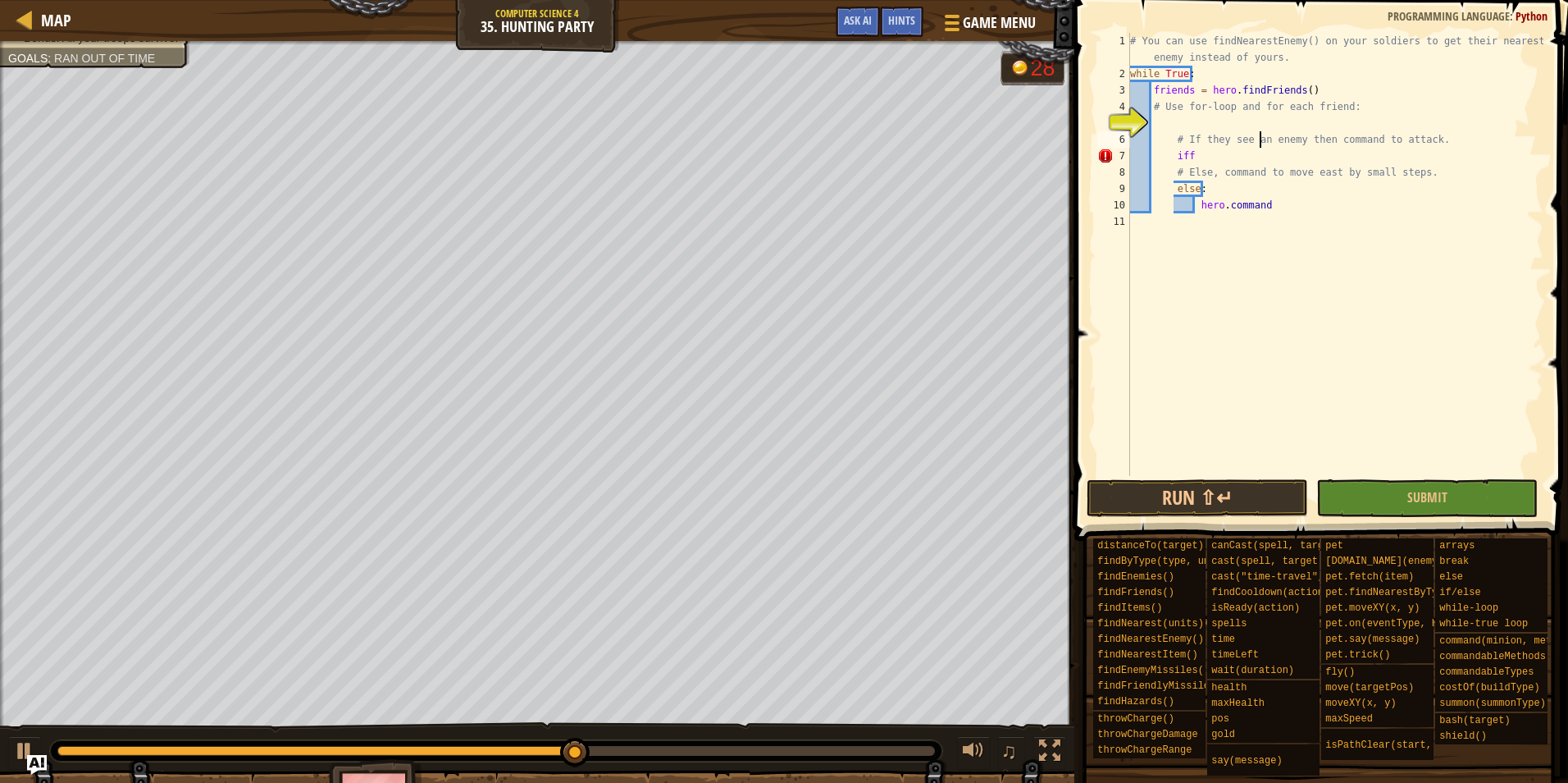
click at [1209, 122] on div "# You can use findNearestEnemy() on your soldiers to get their nearest enemy in…" at bounding box center [1336, 279] width 417 height 492
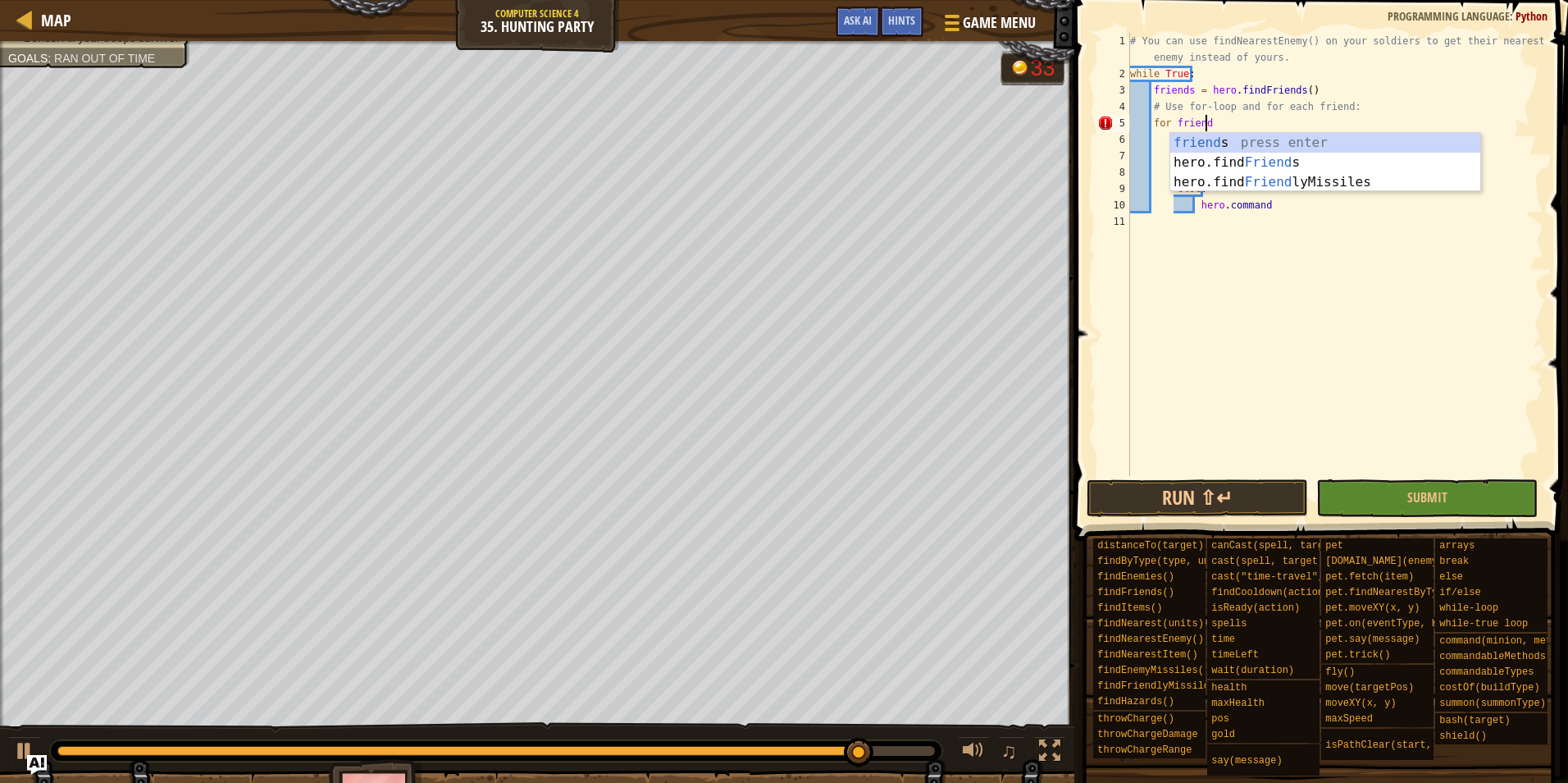
scroll to position [7, 6]
type textarea "for friends"
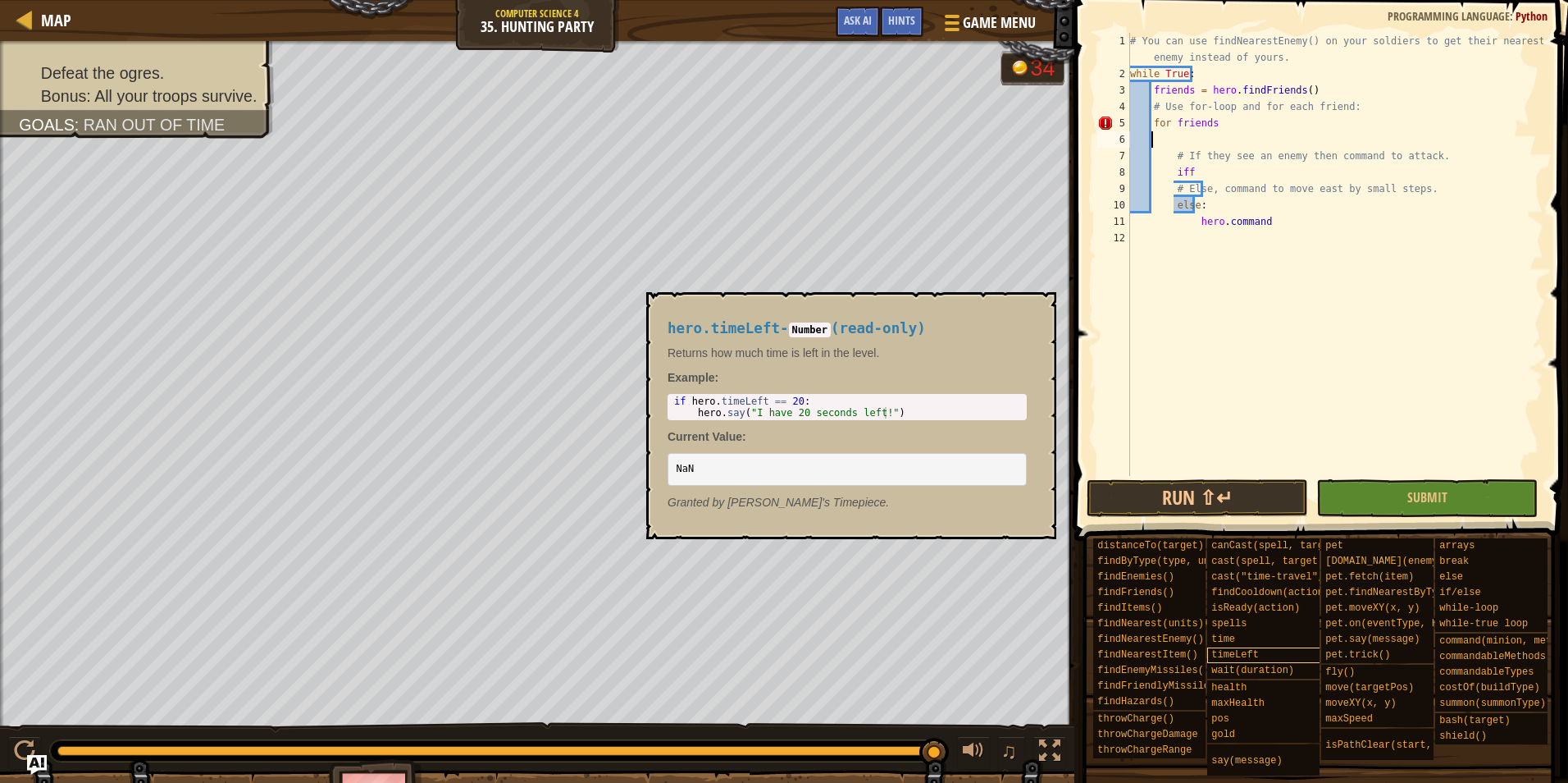
scroll to position [12, 0]
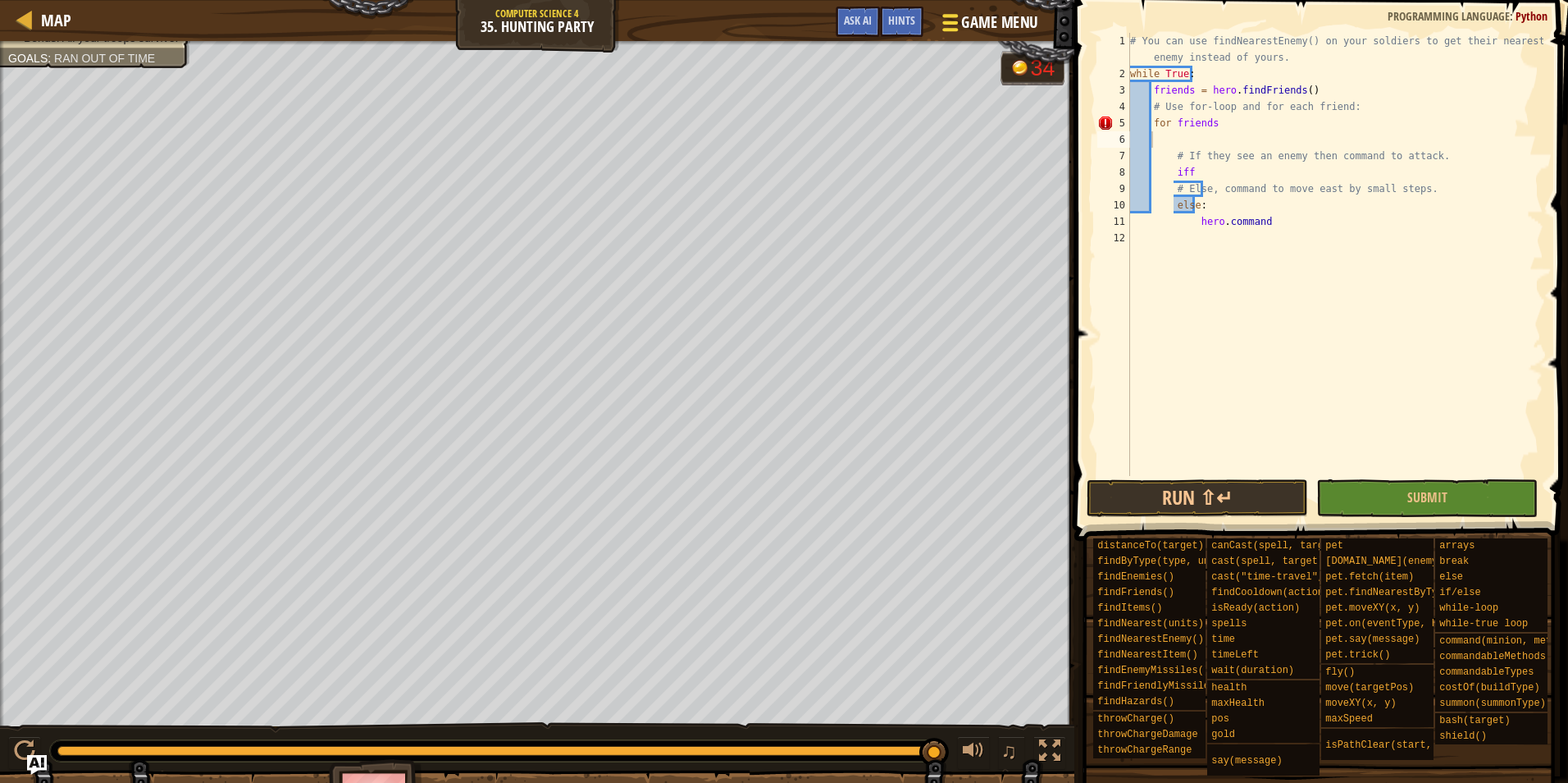
click at [1034, 26] on span "Game Menu" at bounding box center [999, 22] width 76 height 22
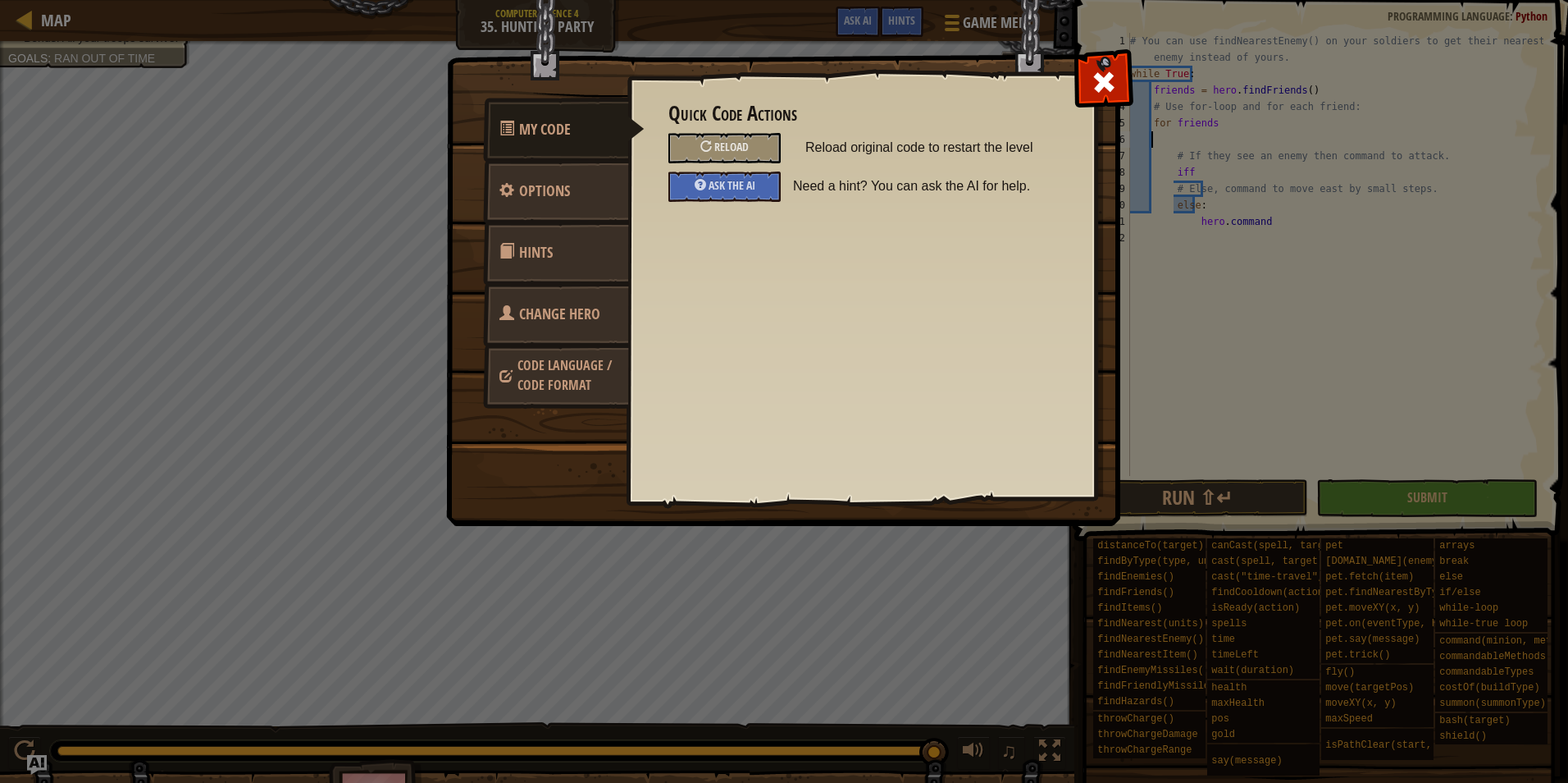
click at [60, 17] on div "My Code Options Hints Change Hero Code Language / Code Format Quick Code Action…" at bounding box center [784, 391] width 1568 height 783
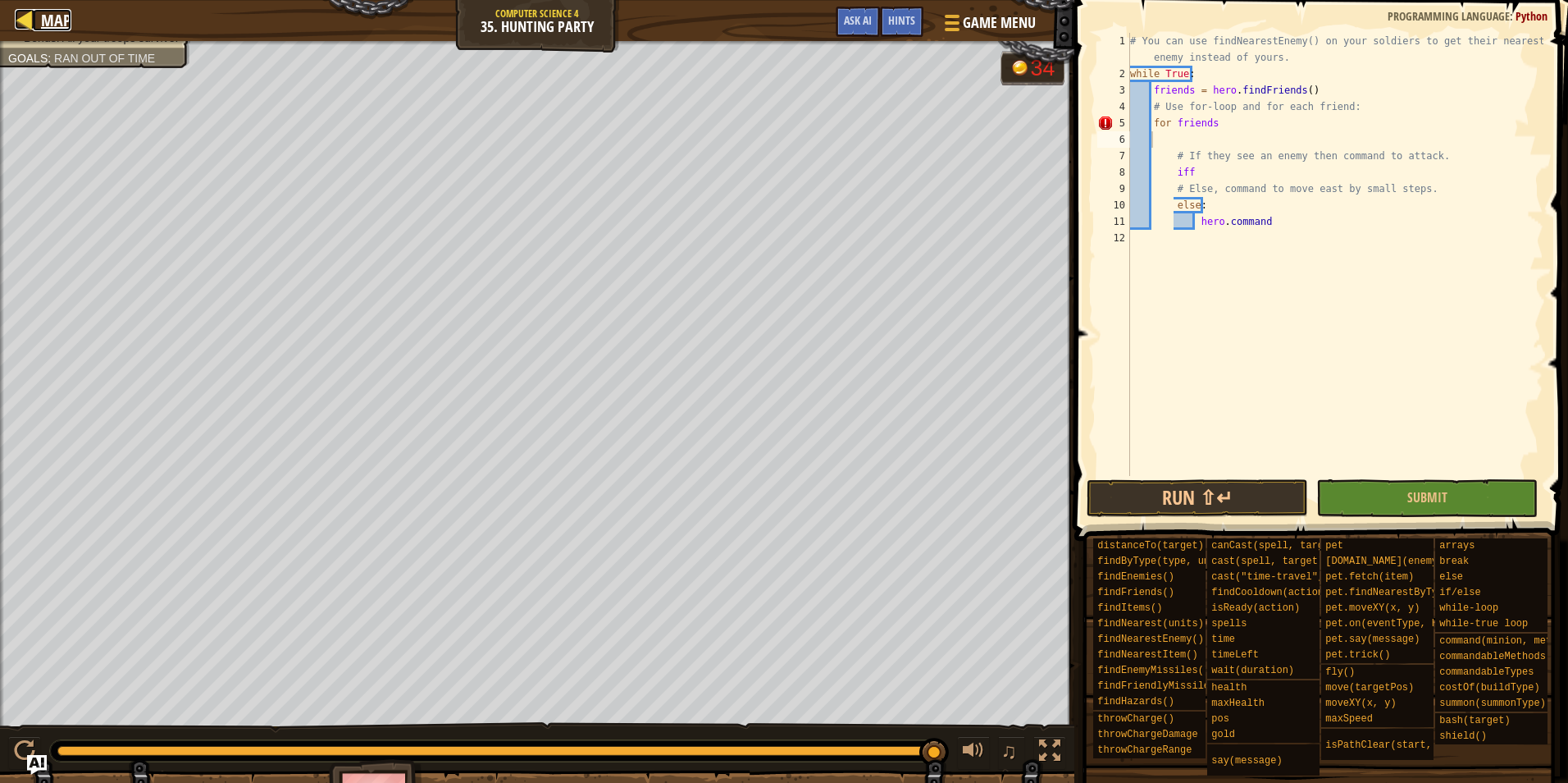
click at [42, 21] on span "Map" at bounding box center [56, 20] width 31 height 22
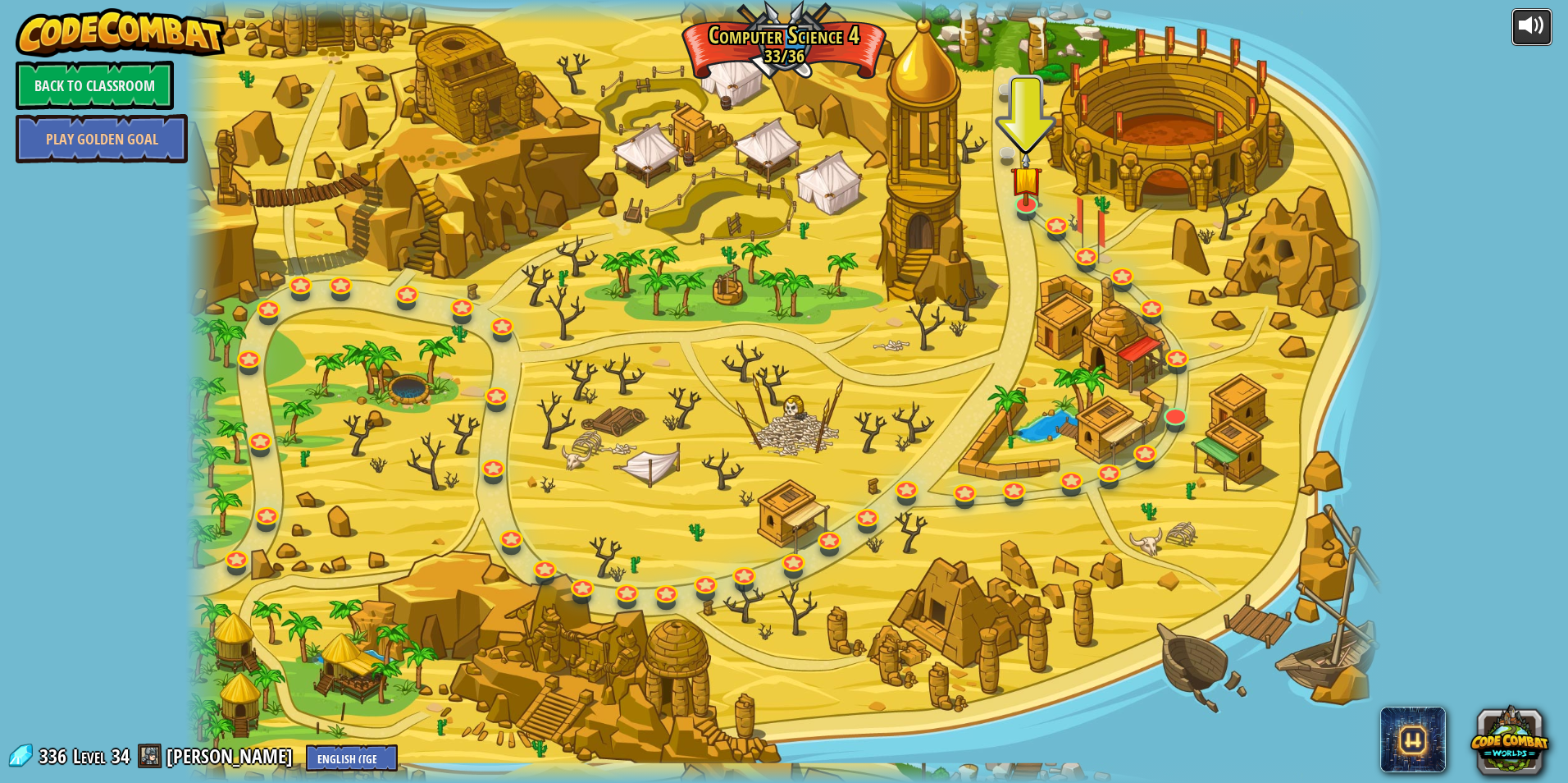
click at [1517, 21] on button at bounding box center [1532, 27] width 41 height 39
click at [1029, 192] on img at bounding box center [1027, 165] width 32 height 74
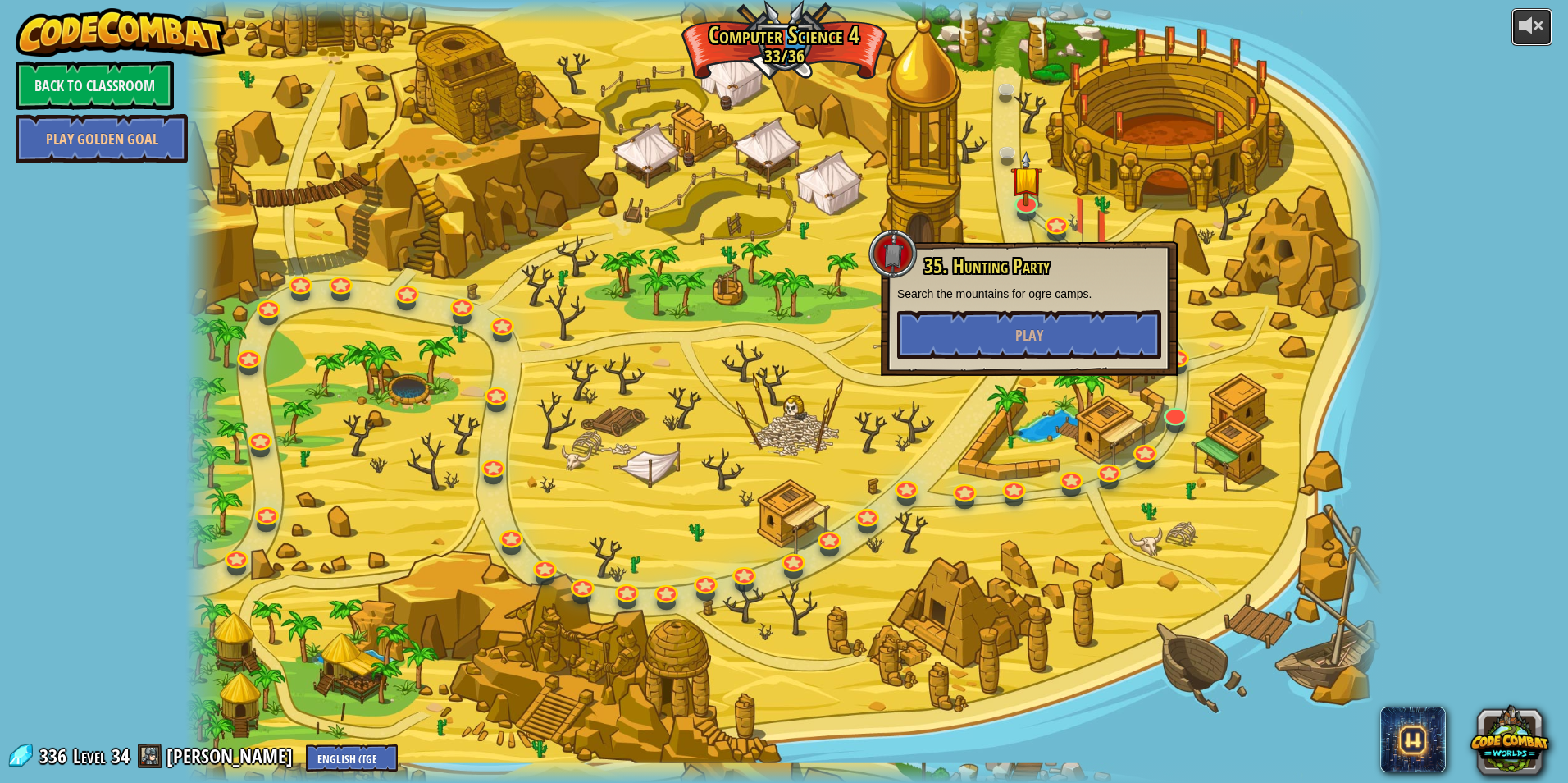
click at [1525, 31] on div at bounding box center [1532, 26] width 26 height 26
